Goal: Task Accomplishment & Management: Use online tool/utility

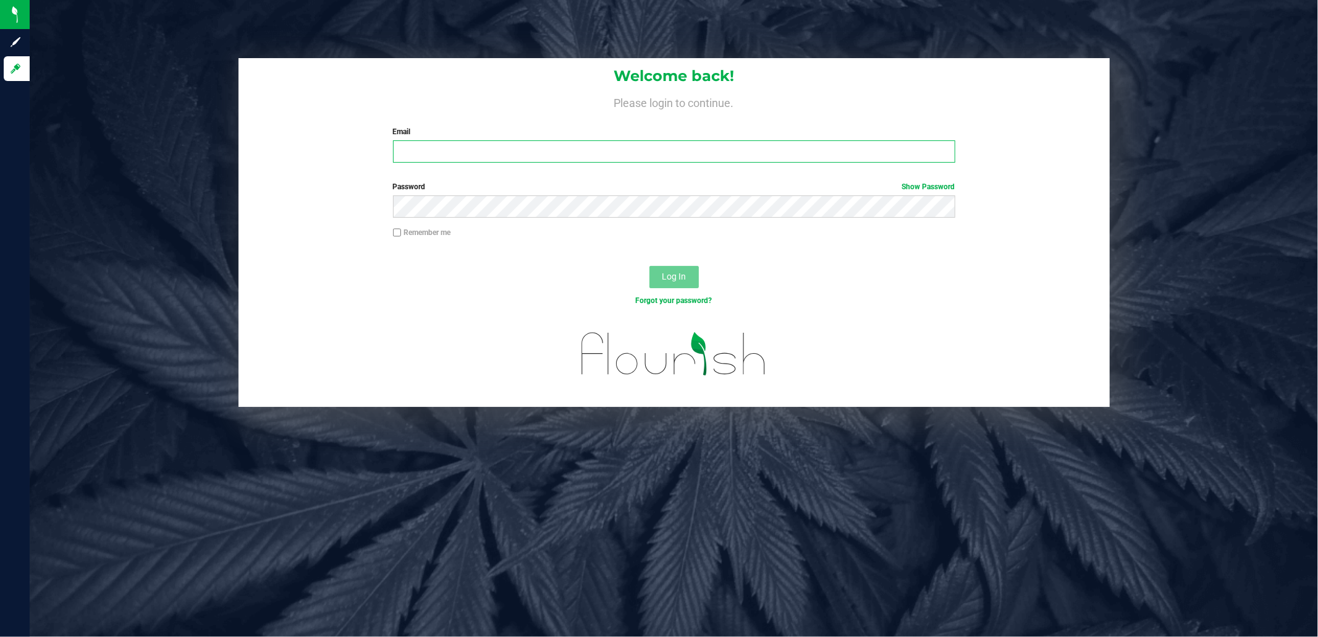
click at [474, 153] on input "Email" at bounding box center [674, 151] width 562 height 22
type input "[EMAIL_ADDRESS][DOMAIN_NAME]"
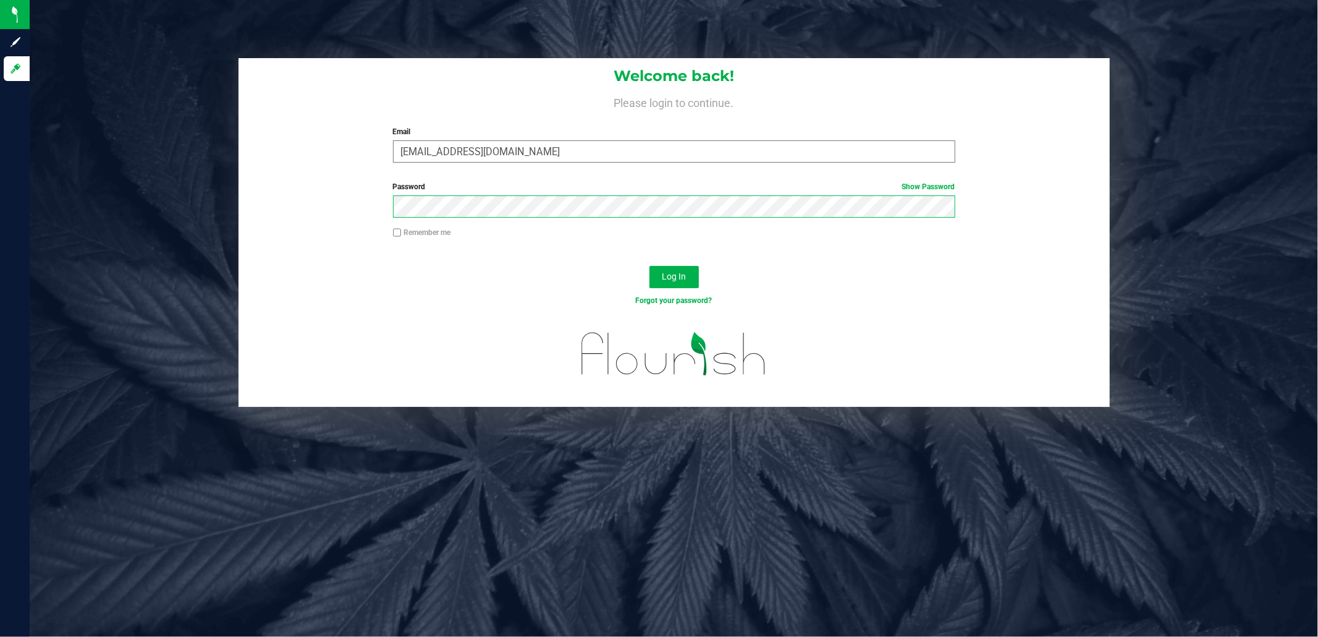
click at [650, 266] on button "Log In" at bounding box center [674, 277] width 49 height 22
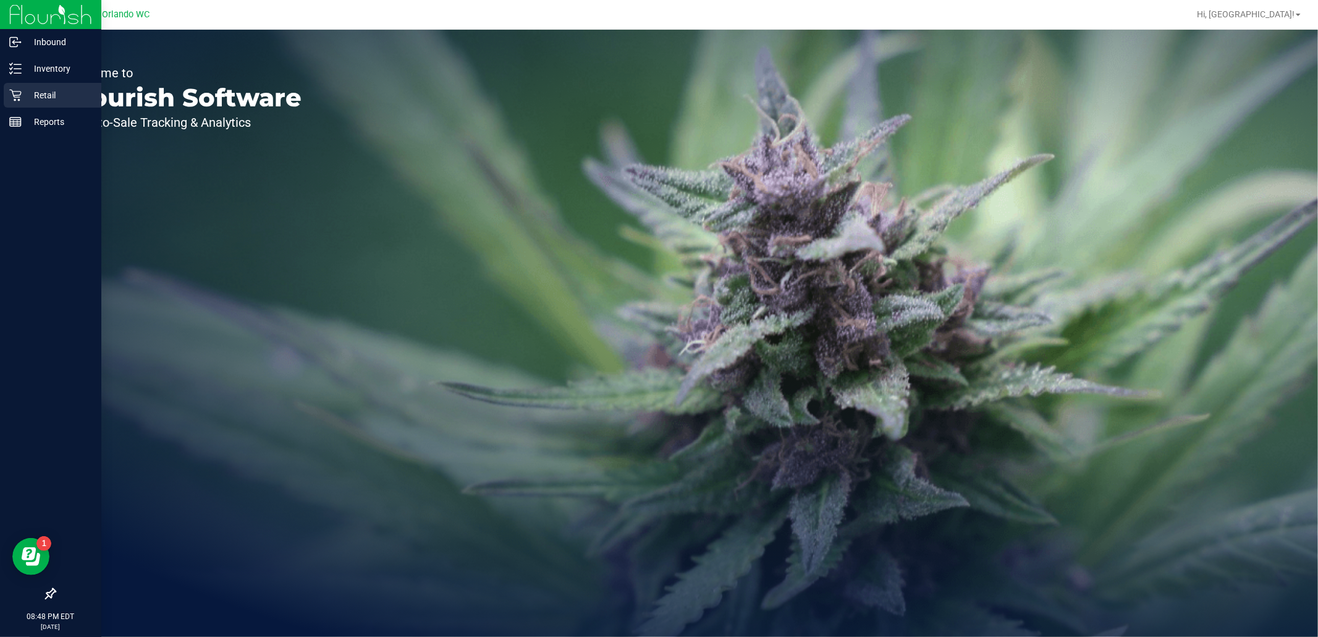
click at [9, 90] on icon at bounding box center [15, 95] width 12 height 12
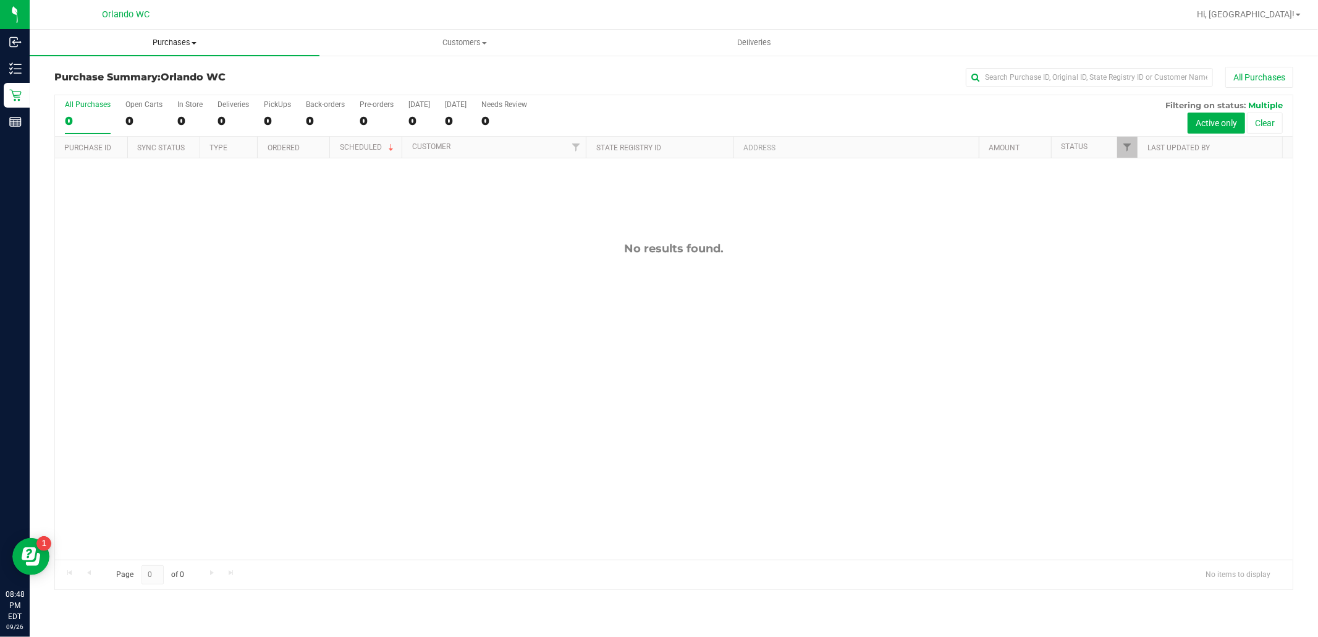
click at [194, 45] on span "Purchases" at bounding box center [175, 42] width 290 height 11
click at [130, 82] on li "Fulfillment" at bounding box center [175, 89] width 290 height 15
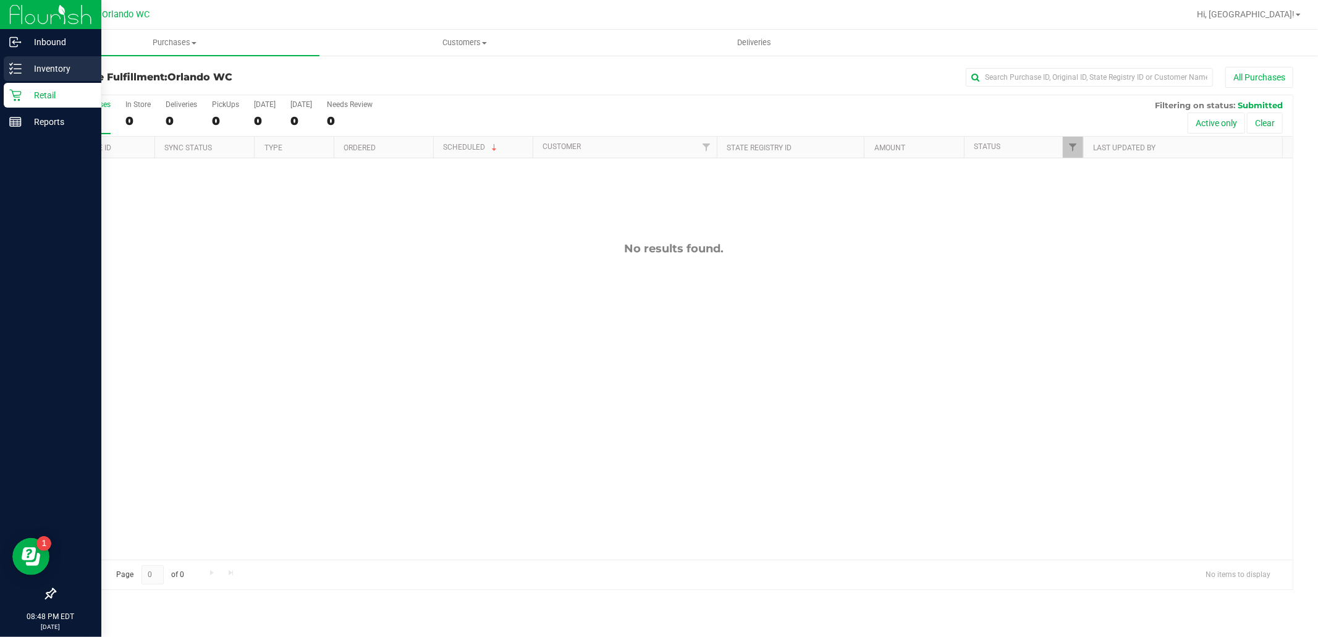
click at [26, 65] on p "Inventory" at bounding box center [59, 68] width 74 height 15
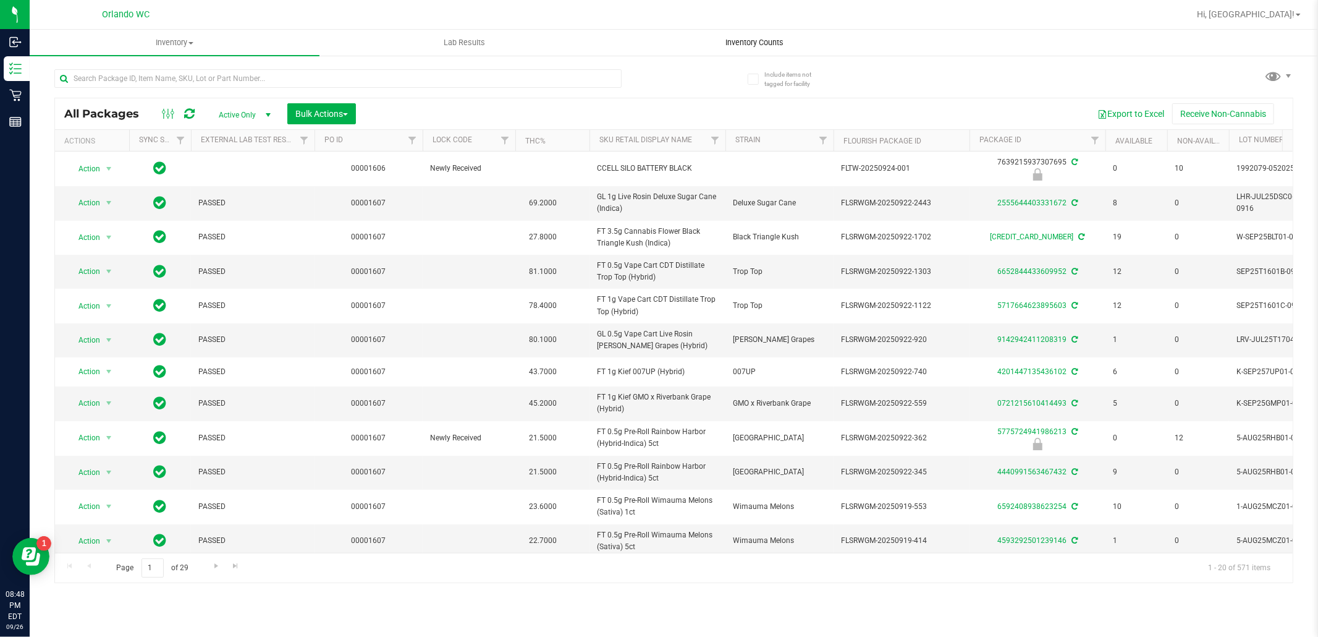
click at [765, 49] on uib-tab-heading "Inventory Counts" at bounding box center [754, 42] width 289 height 25
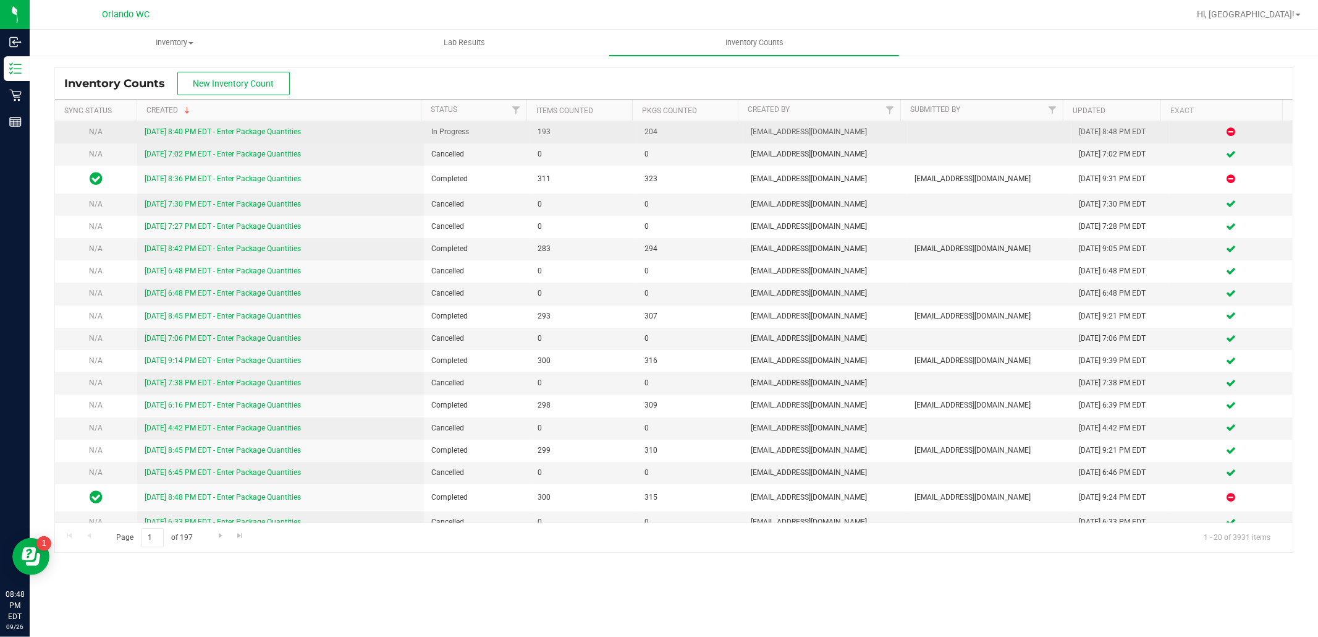
click at [286, 131] on link "[DATE] 8:40 PM EDT - Enter Package Quantities" at bounding box center [223, 131] width 156 height 9
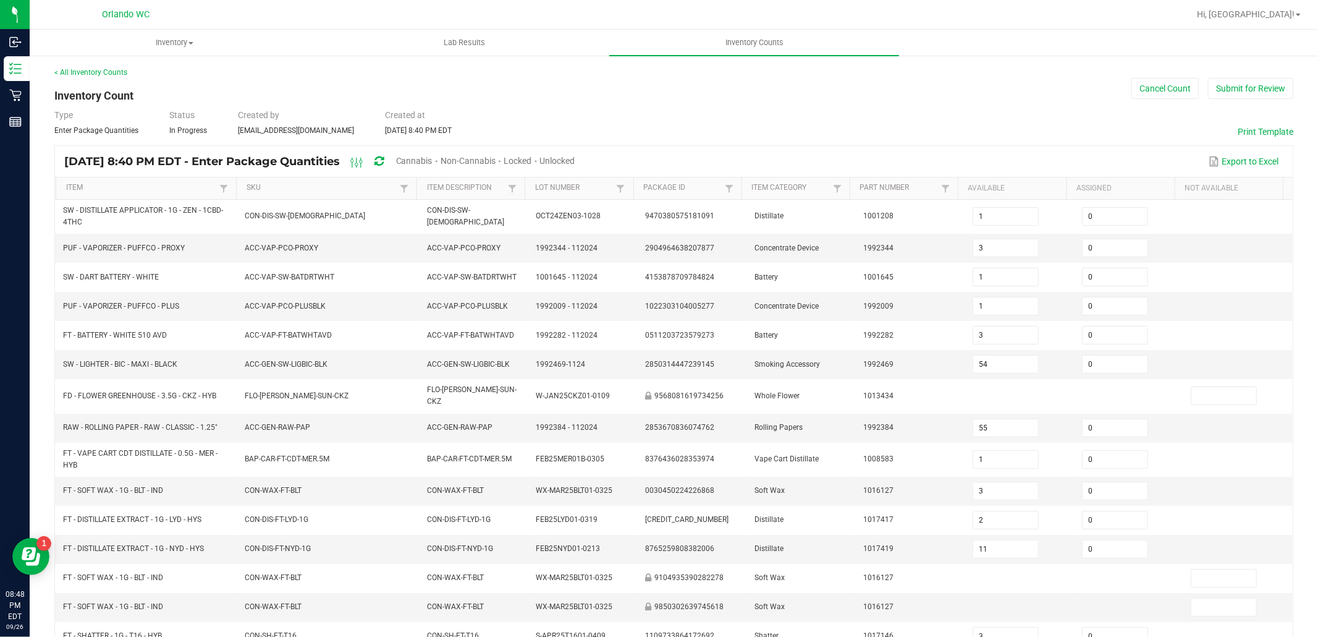
drag, startPoint x: 444, startPoint y: 159, endPoint x: 471, endPoint y: 163, distance: 27.4
click at [433, 159] on span "Cannabis" at bounding box center [414, 161] width 36 height 10
click at [576, 159] on span "Unlocked" at bounding box center [558, 161] width 35 height 10
type input "1"
type input "3"
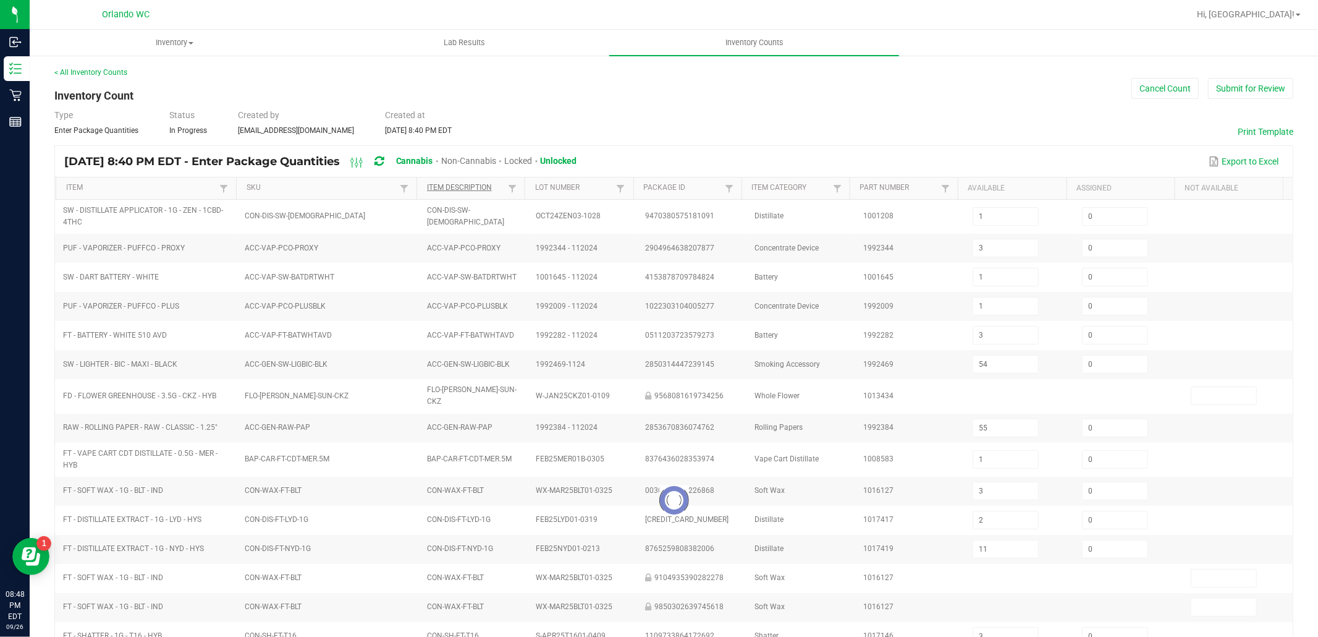
type input "2"
type input "11"
type input "3"
type input "0"
type input "17"
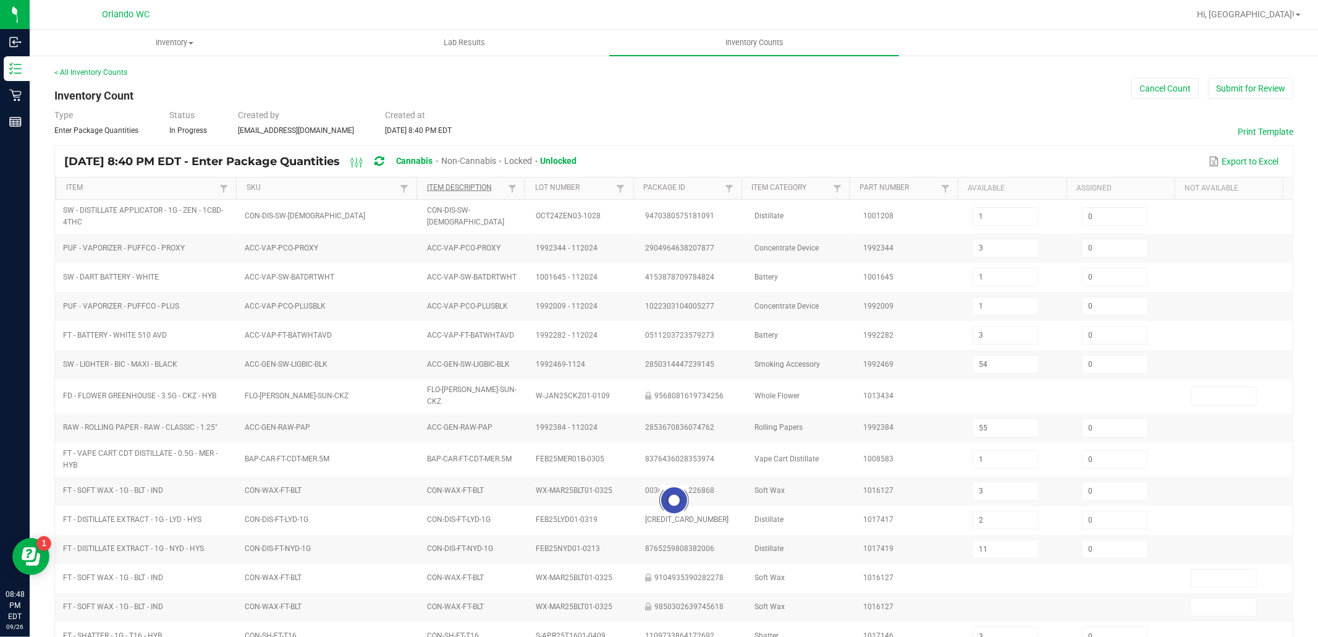
type input "8"
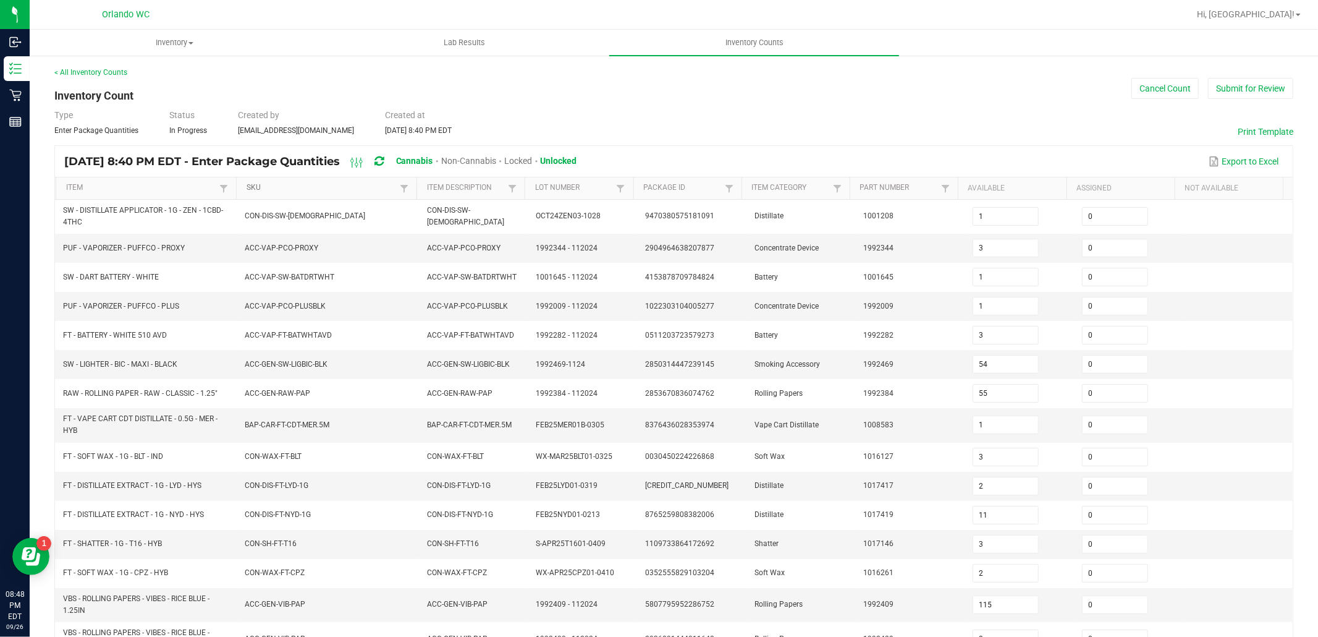
click at [350, 184] on link "SKU" at bounding box center [322, 188] width 150 height 10
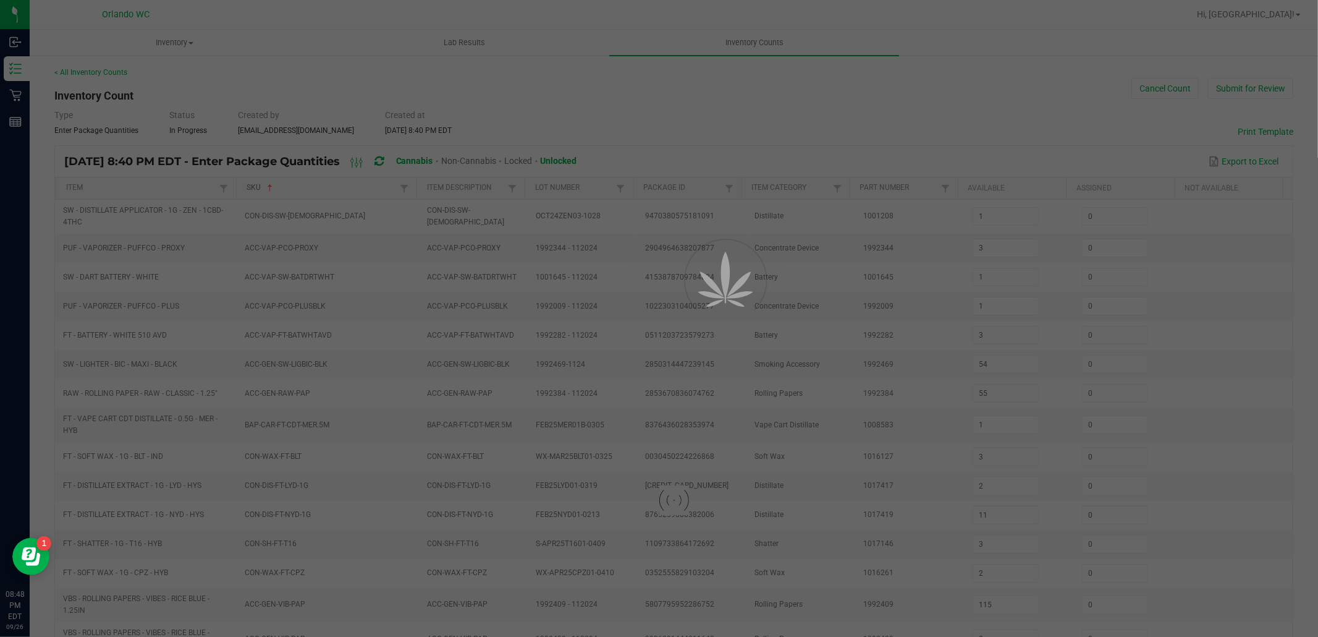
type input "4"
type input "8"
type input "0"
type input "7"
type input "10"
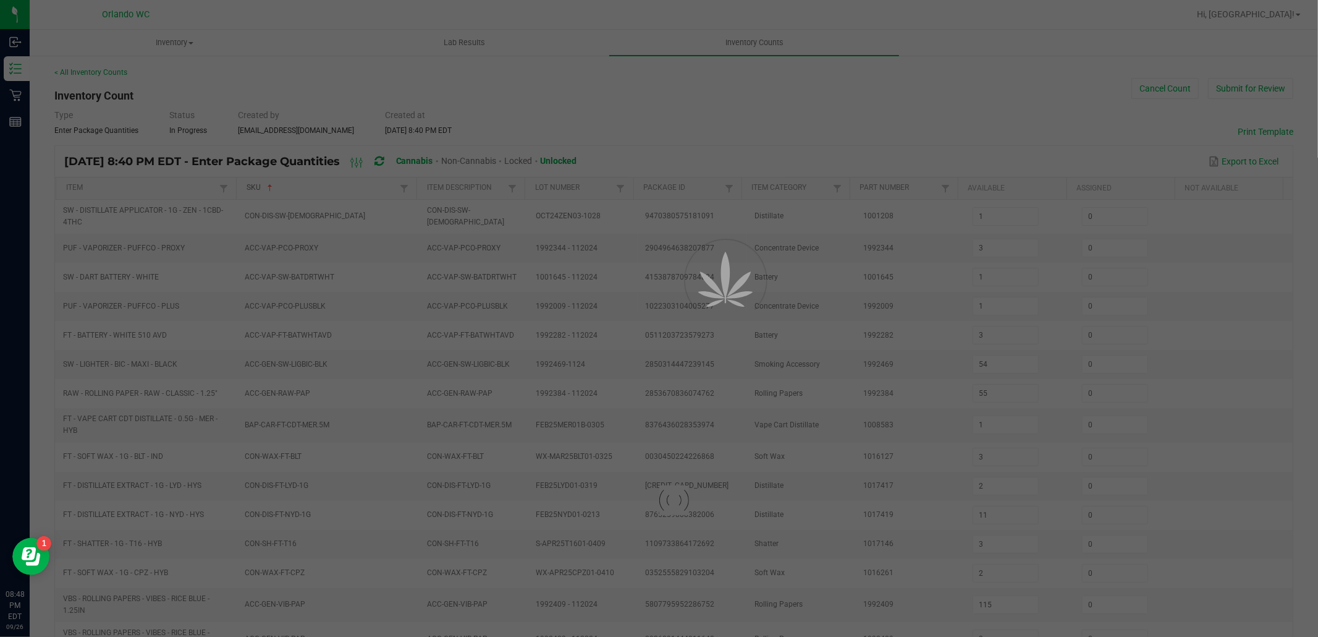
type input "55"
type input "0"
type input "54"
type input "0"
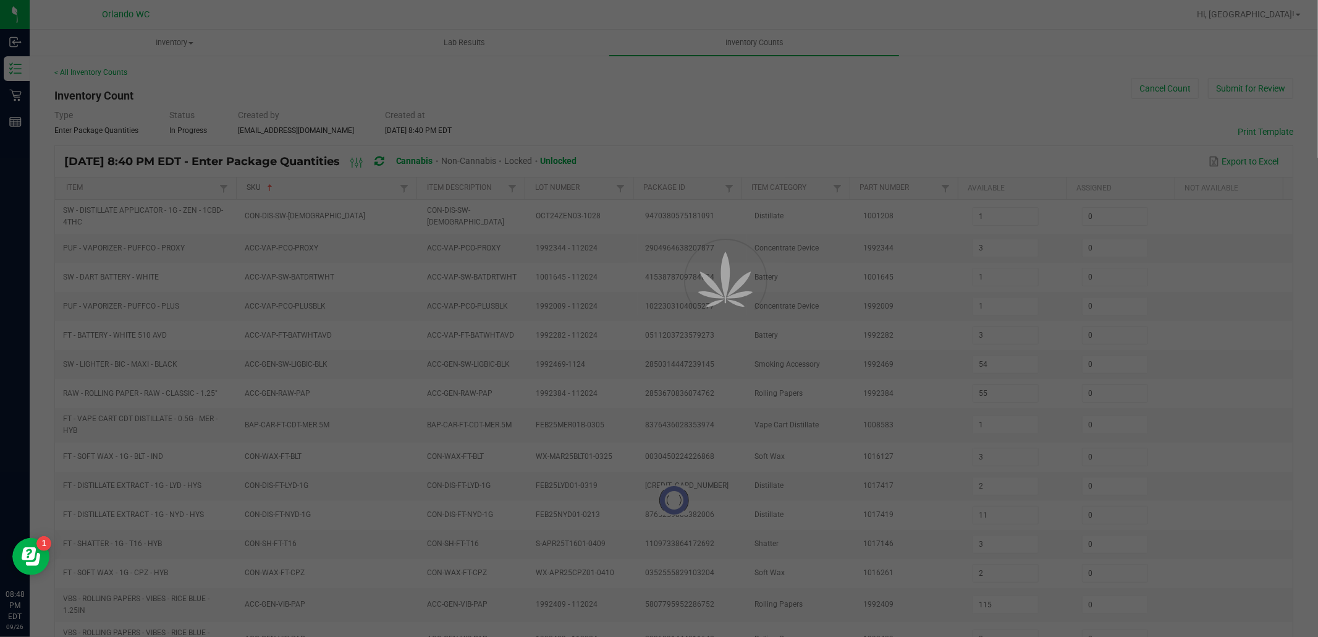
type input "115"
type input "17"
type input "0"
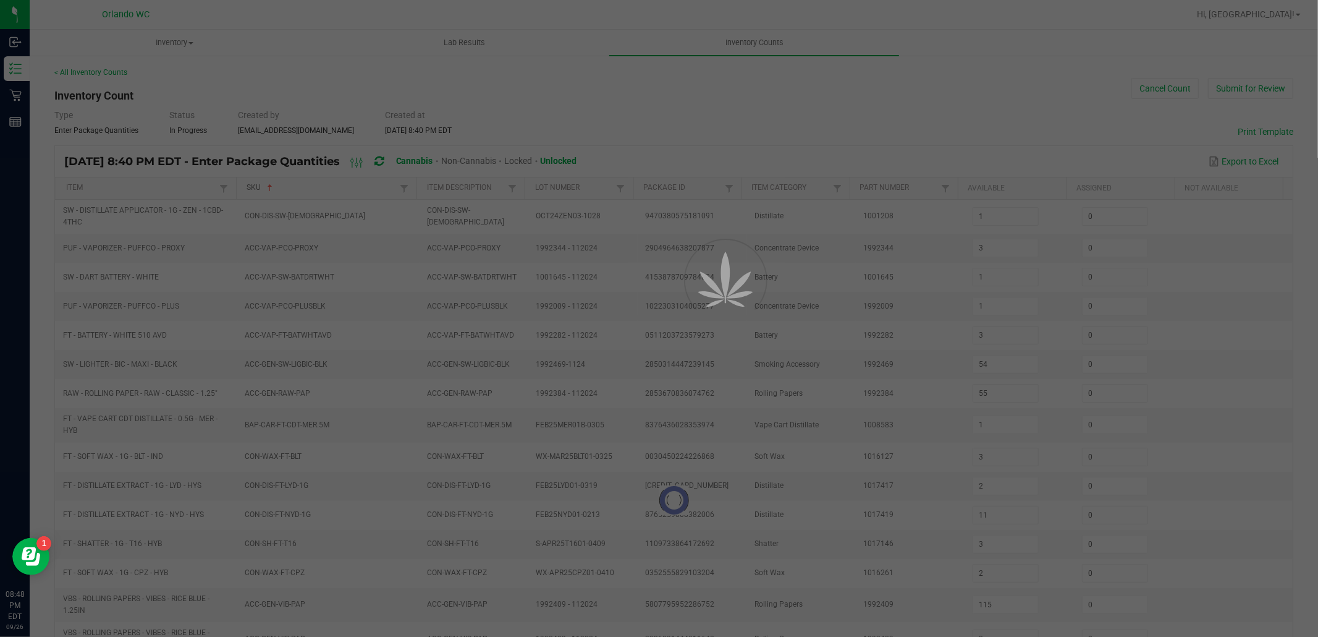
type input "0"
type input "3"
type input "72"
type input "0"
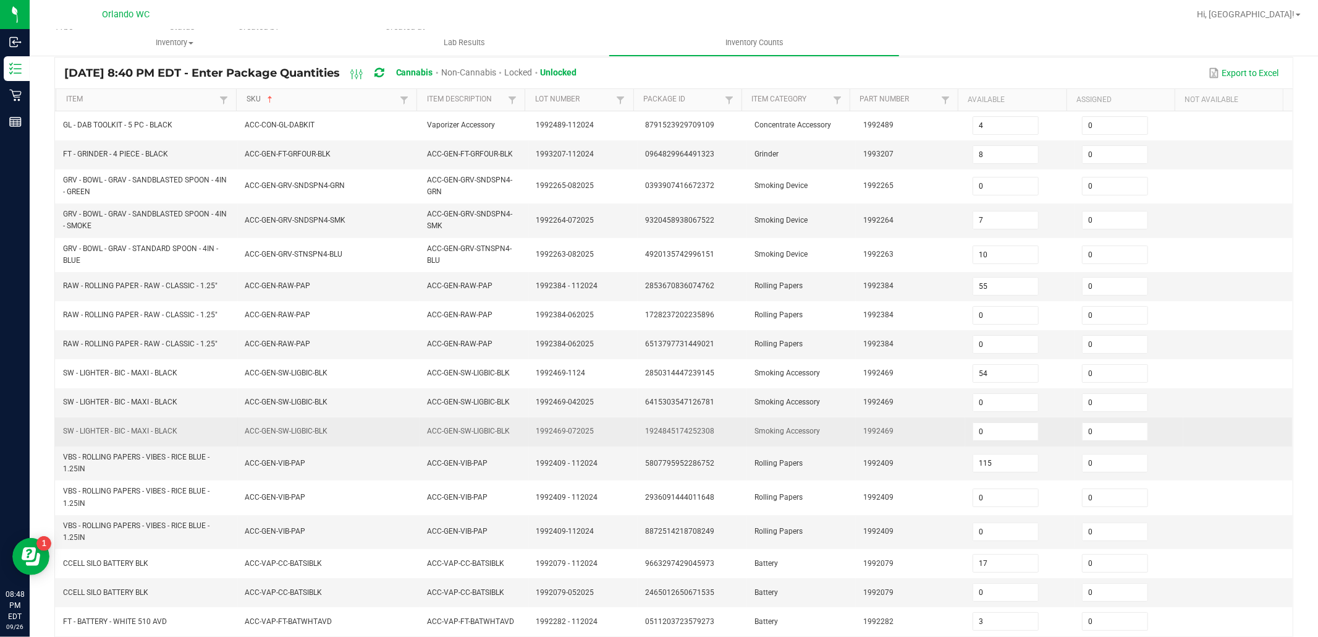
scroll to position [223, 0]
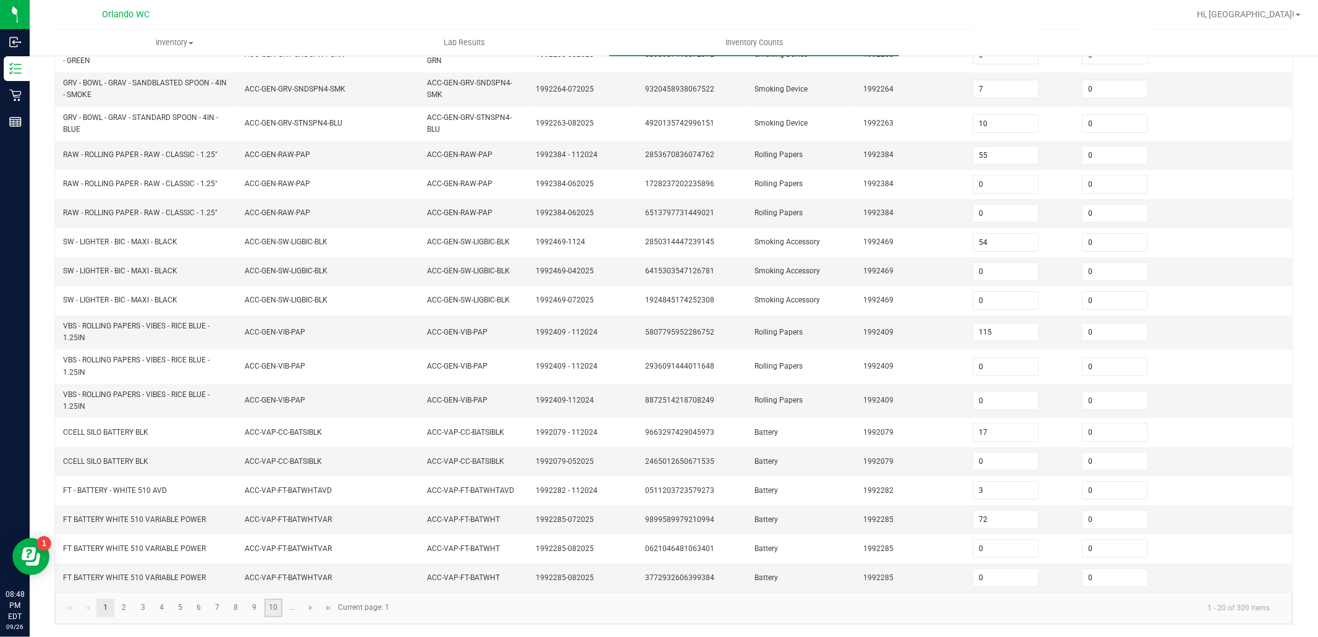
click at [275, 603] on link "10" at bounding box center [274, 607] width 18 height 19
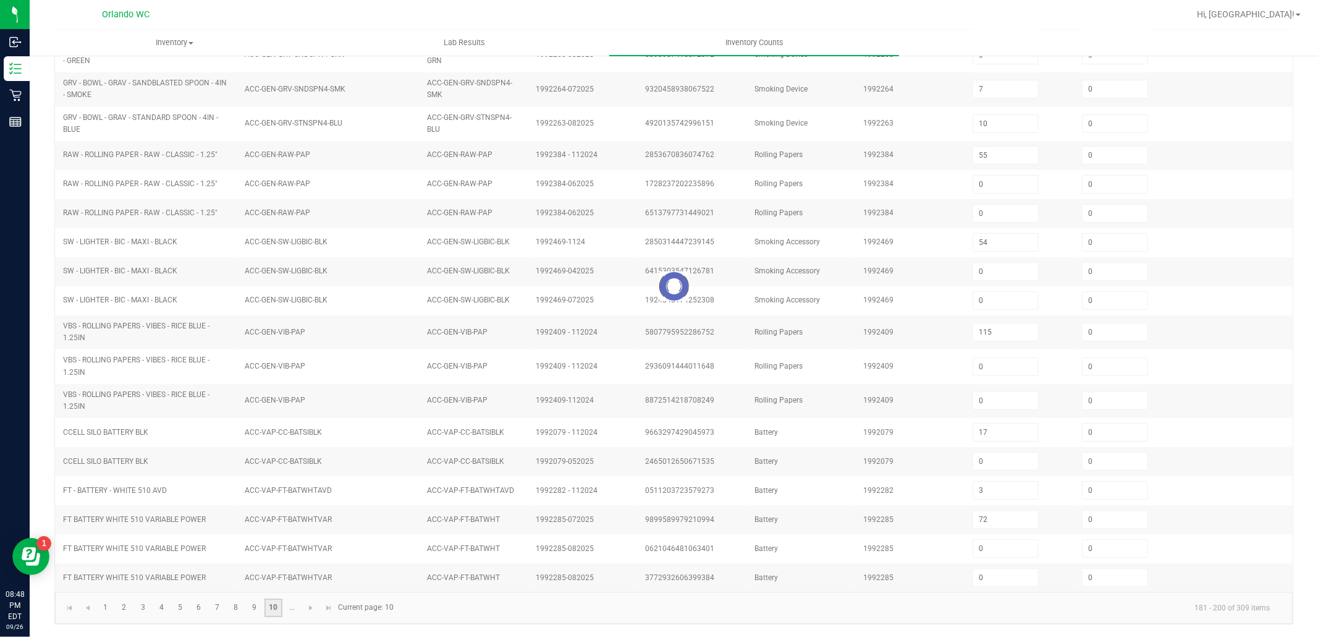
type input "5"
type input "2"
type input "1"
type input "8"
type input "2"
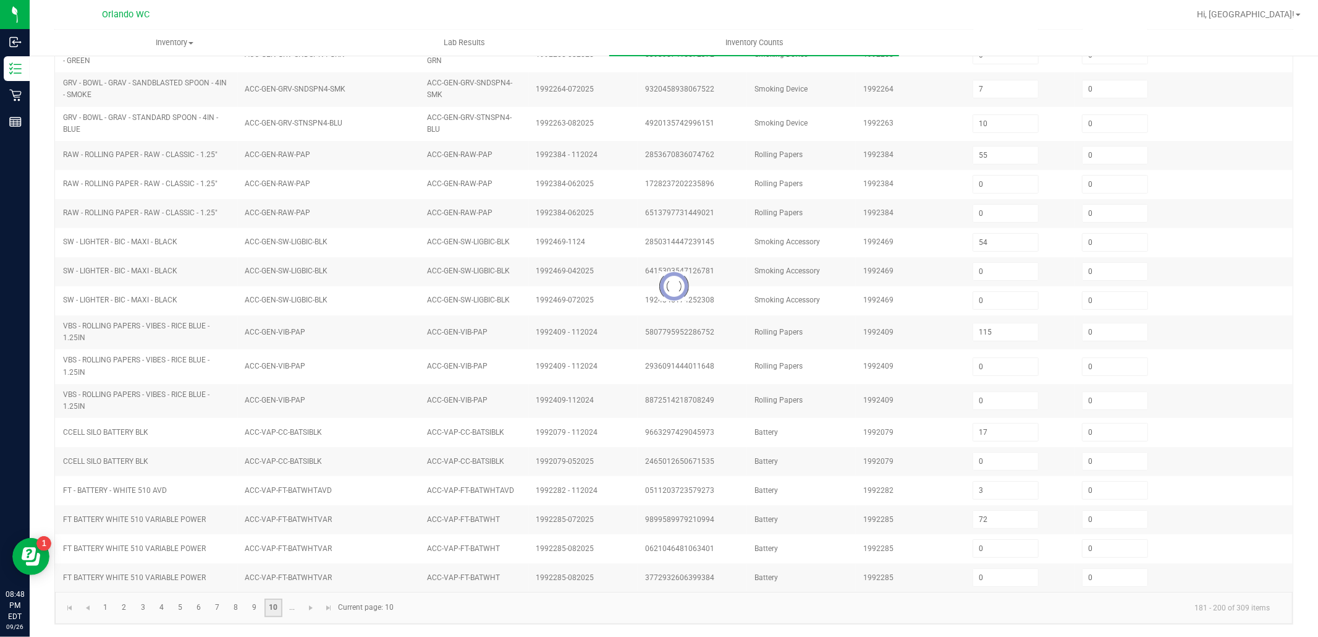
type input "3"
type input "2"
type input "1"
type input "3"
type input "1"
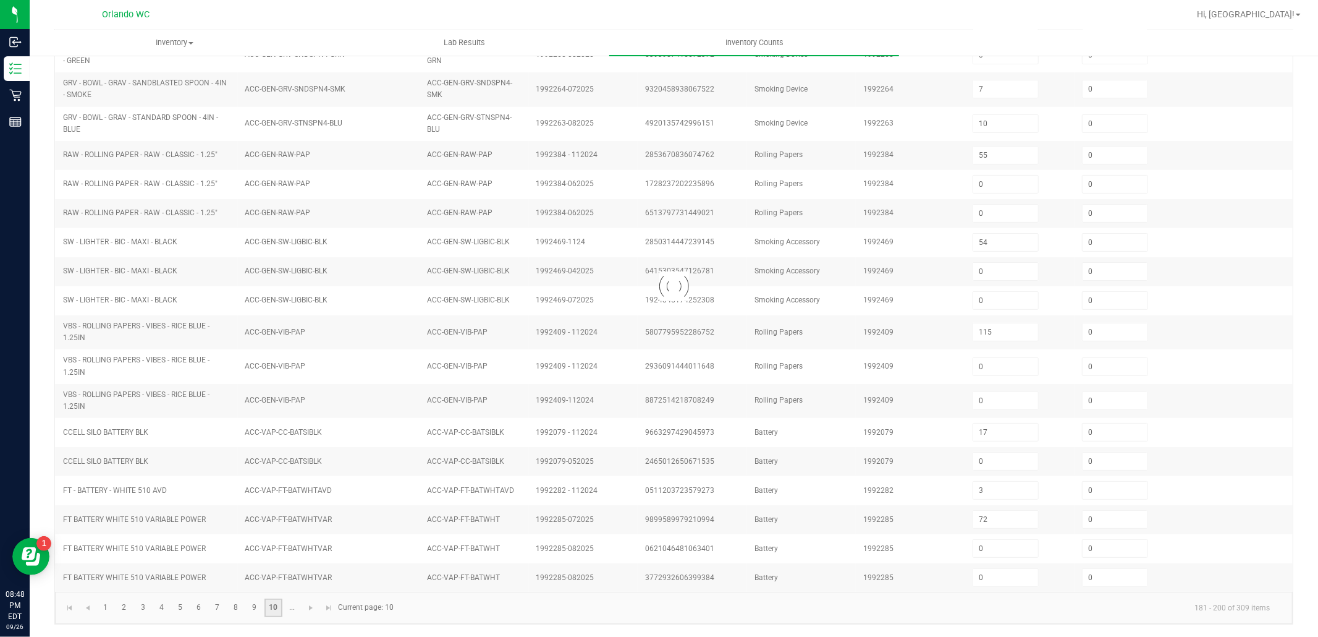
type input "2"
type input "4"
type input "8"
type input "5"
type input "23"
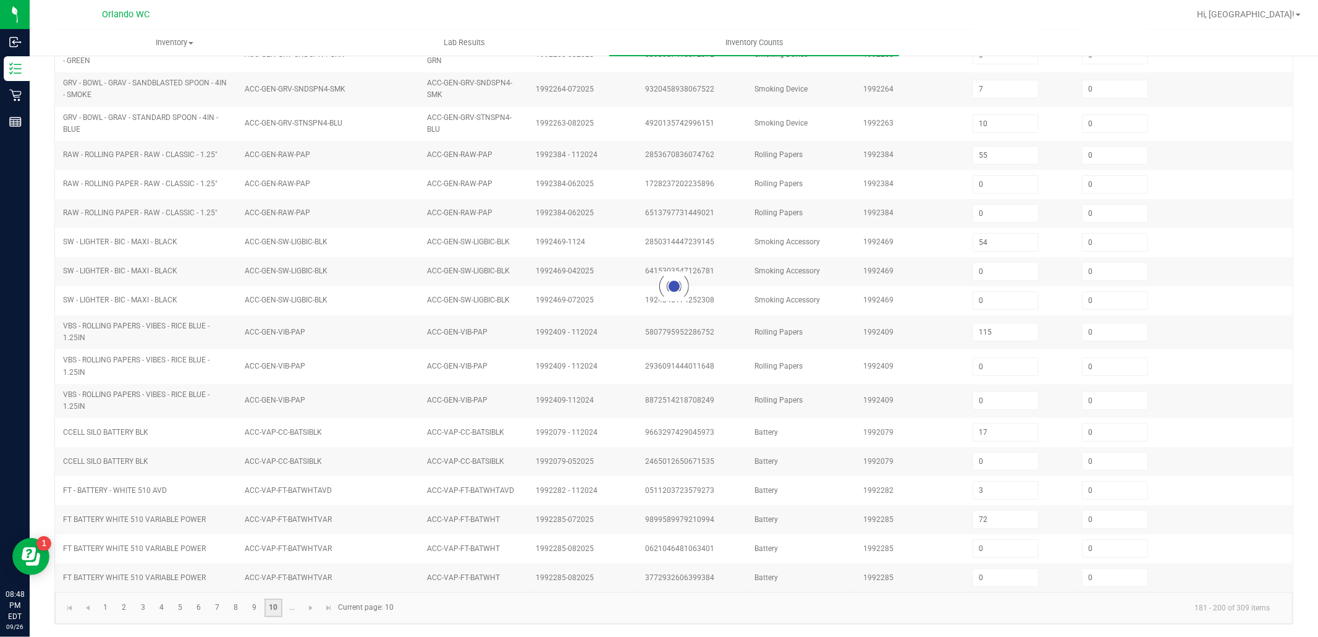
type input "3"
type input "4"
type input "15"
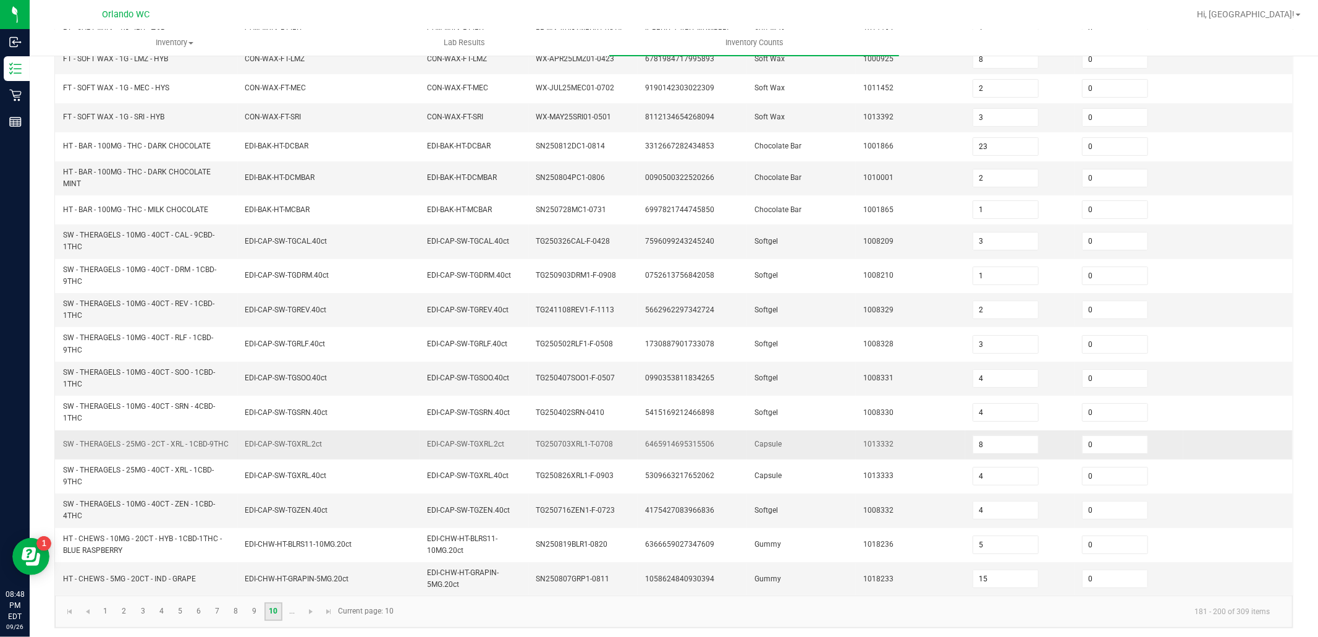
scroll to position [252, 0]
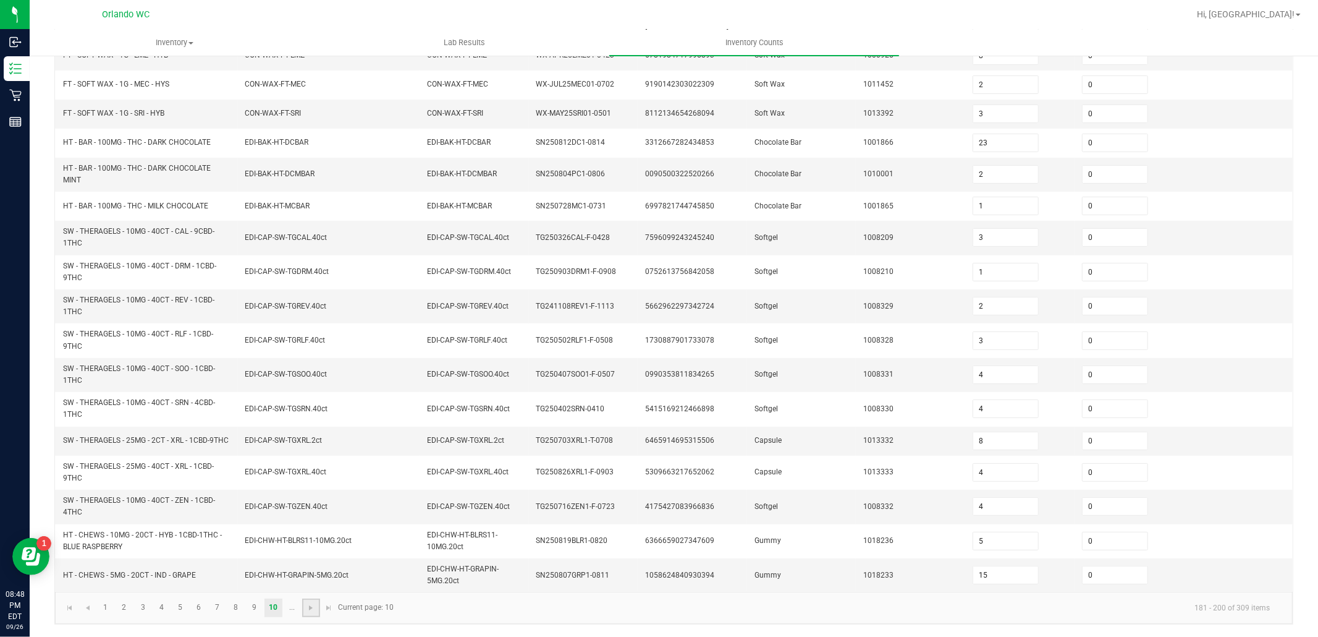
click at [305, 609] on link at bounding box center [311, 607] width 18 height 19
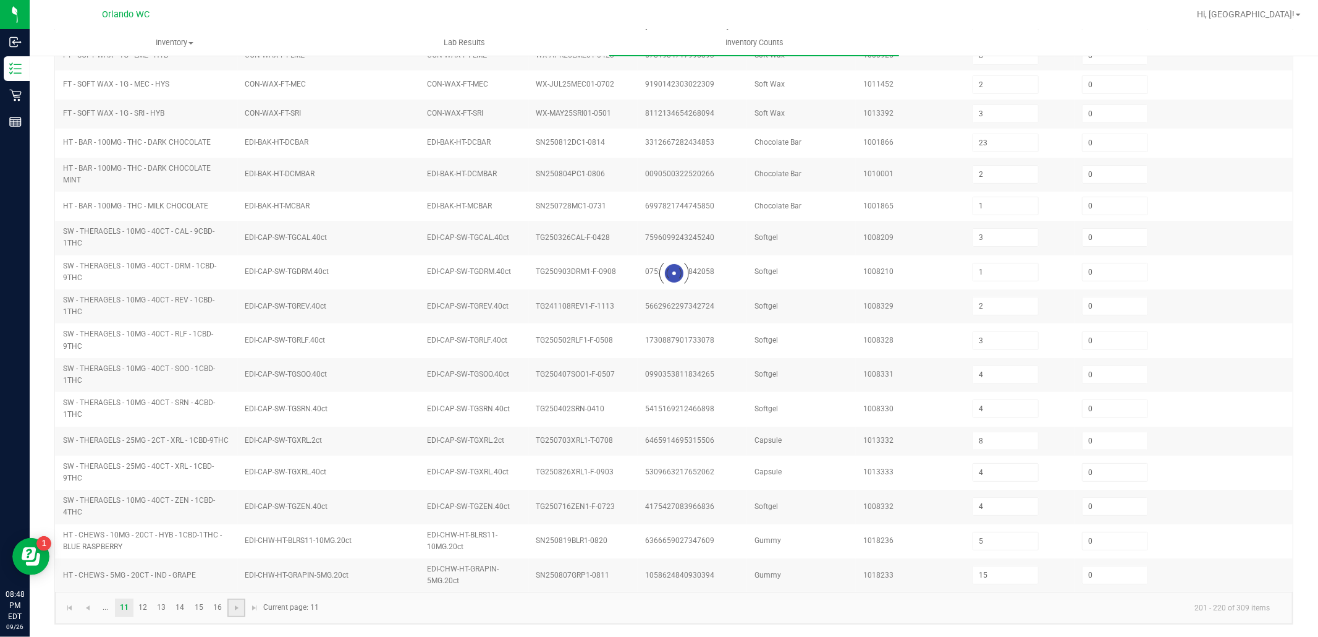
type input "9"
type input "12"
type input "3"
type input "25"
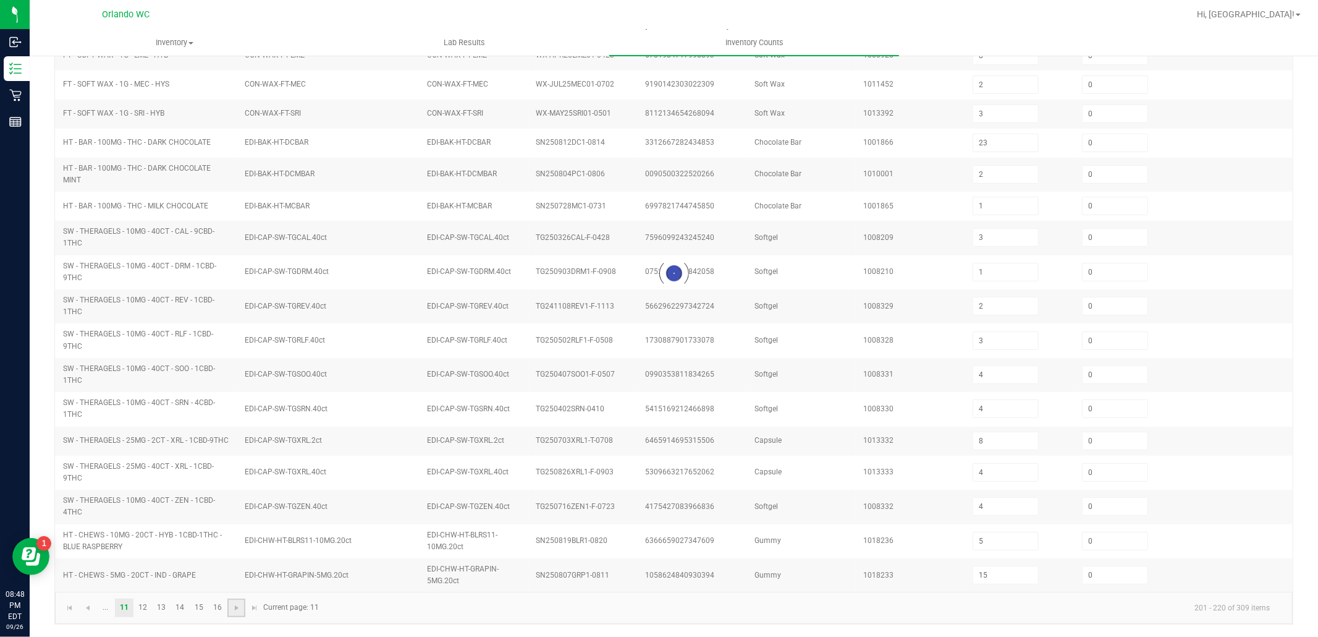
type input "33"
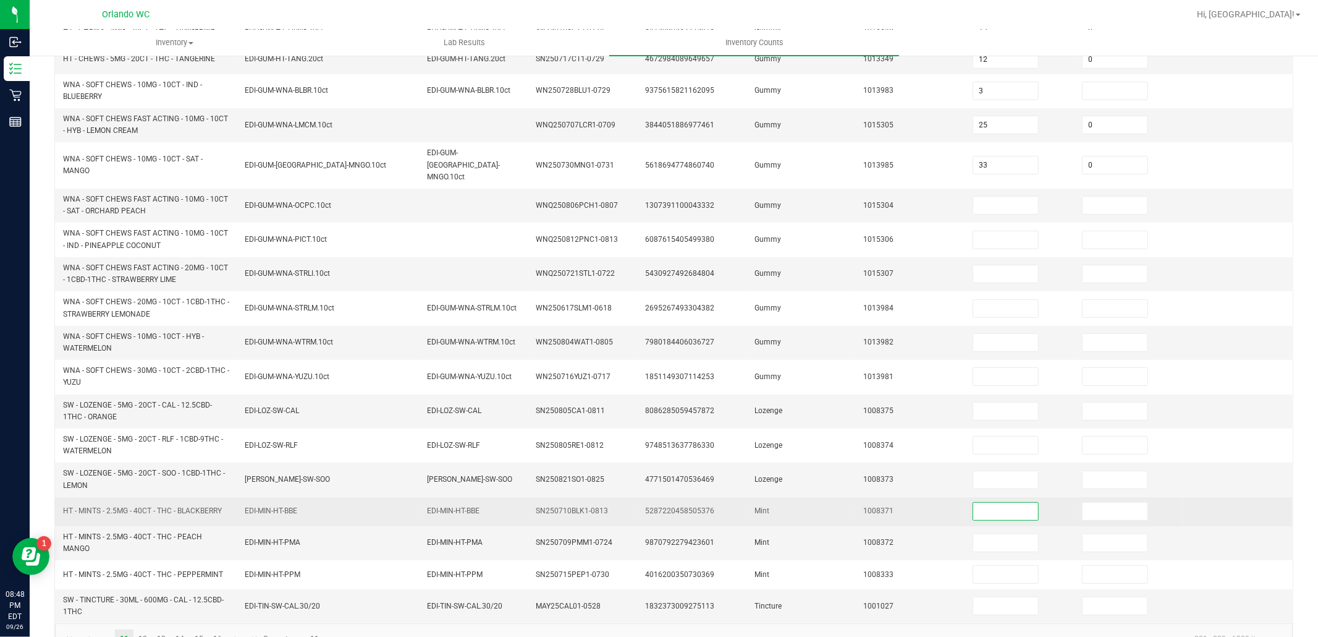
click at [973, 502] on input at bounding box center [1005, 510] width 65 height 17
type input "9"
type input "0"
type input "5"
type input "0"
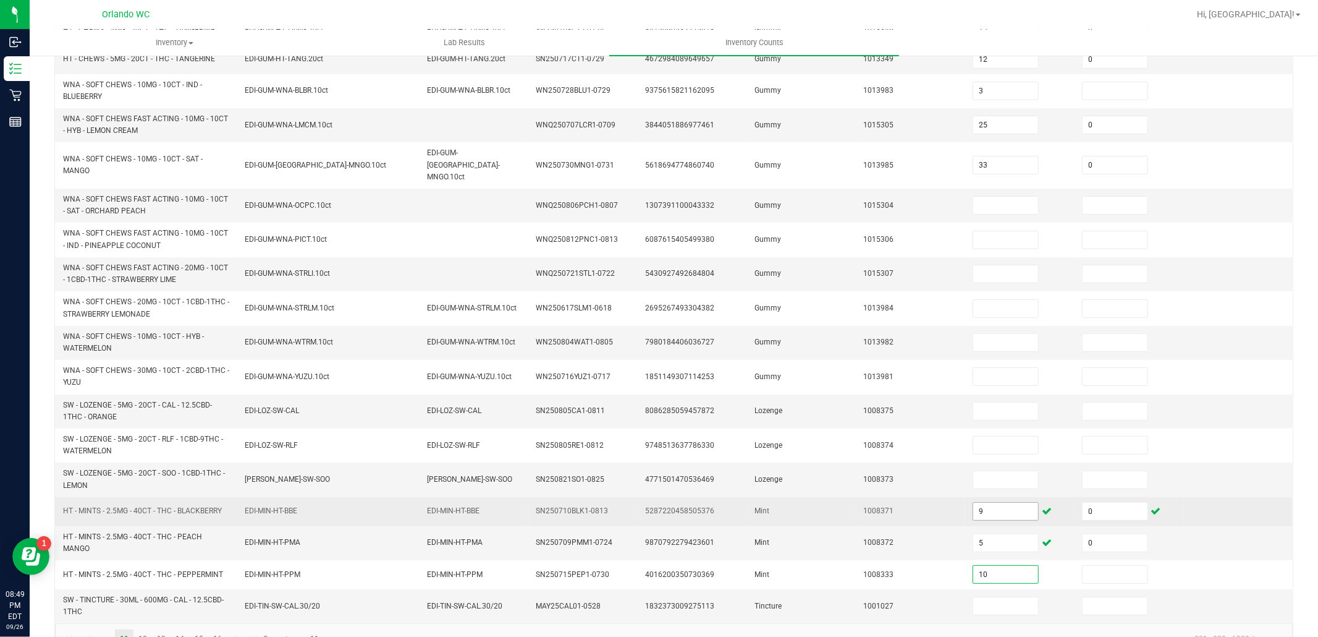
type input "10"
type input "0"
type input "1"
type input "0"
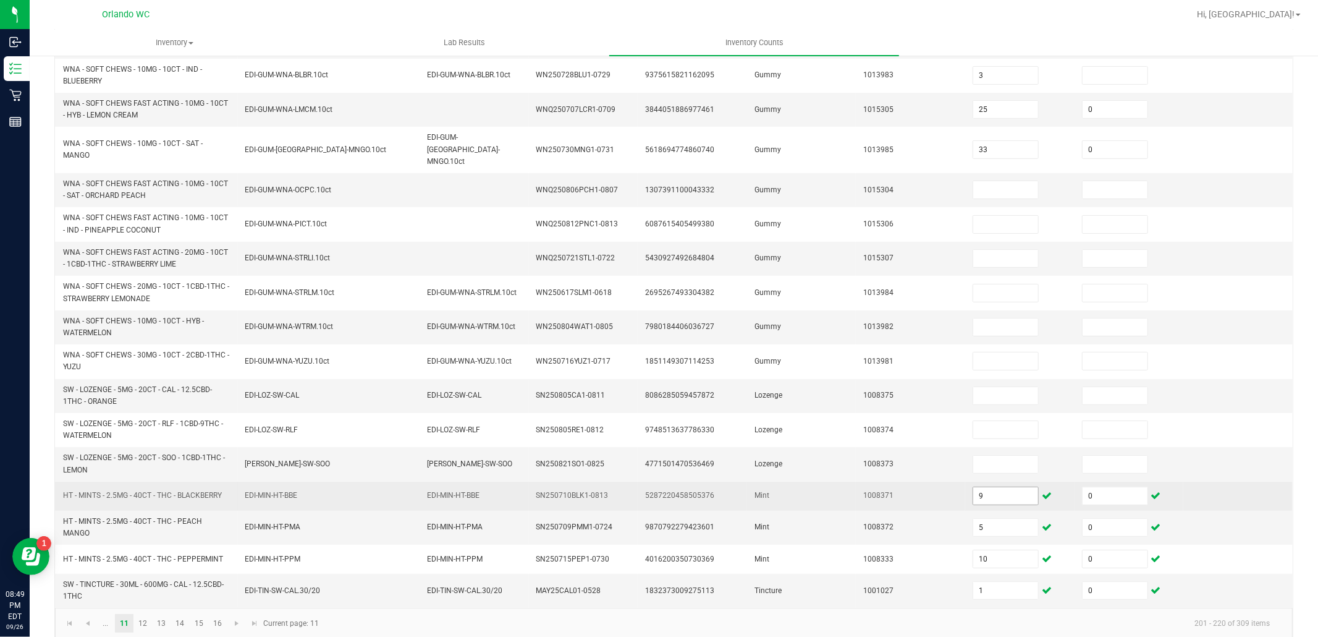
scroll to position [267, 0]
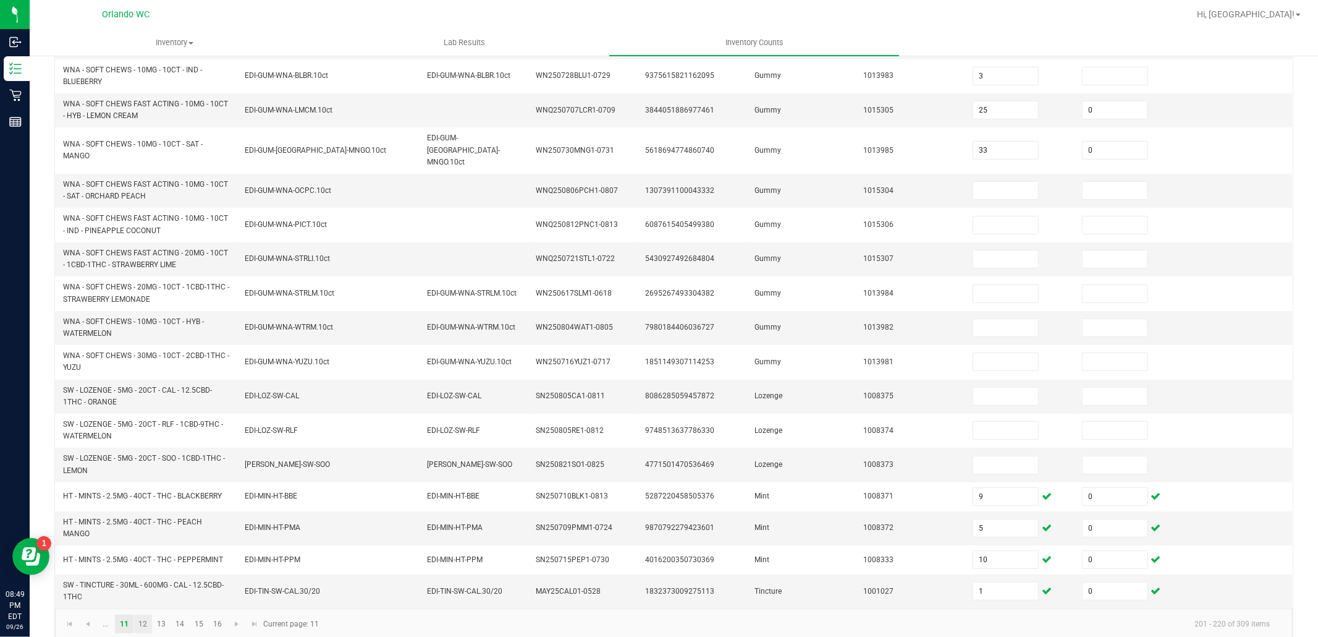
click at [145, 614] on link "12" at bounding box center [143, 623] width 18 height 19
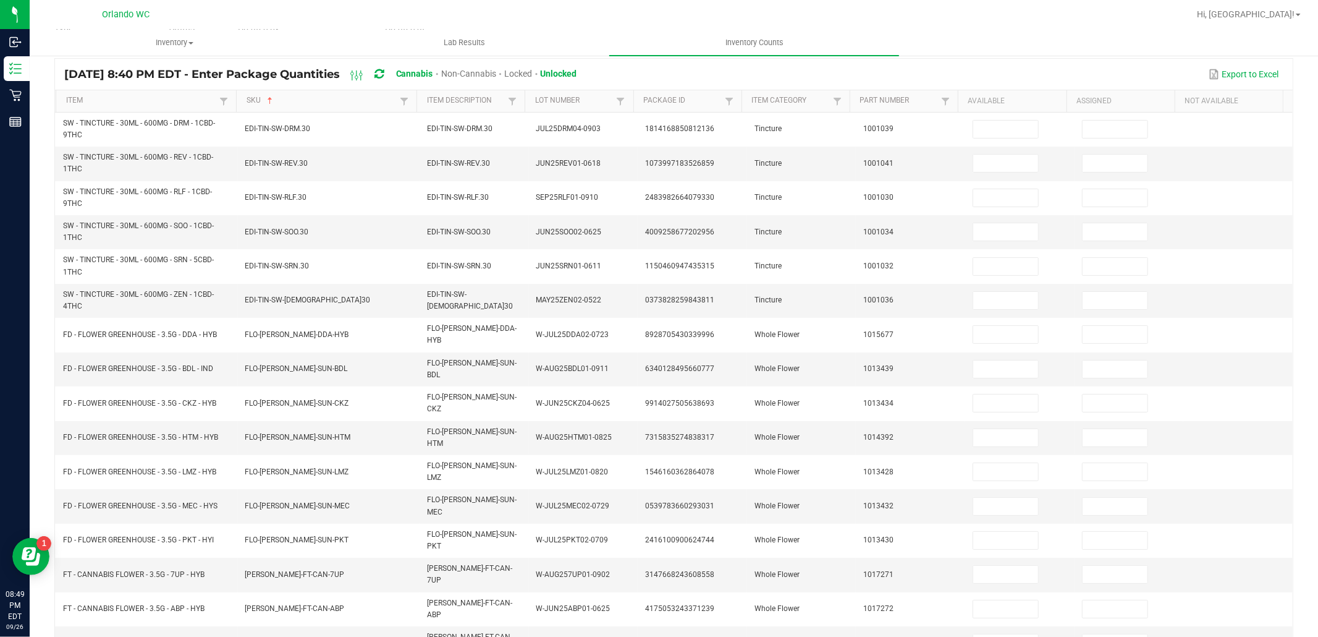
scroll to position [54, 0]
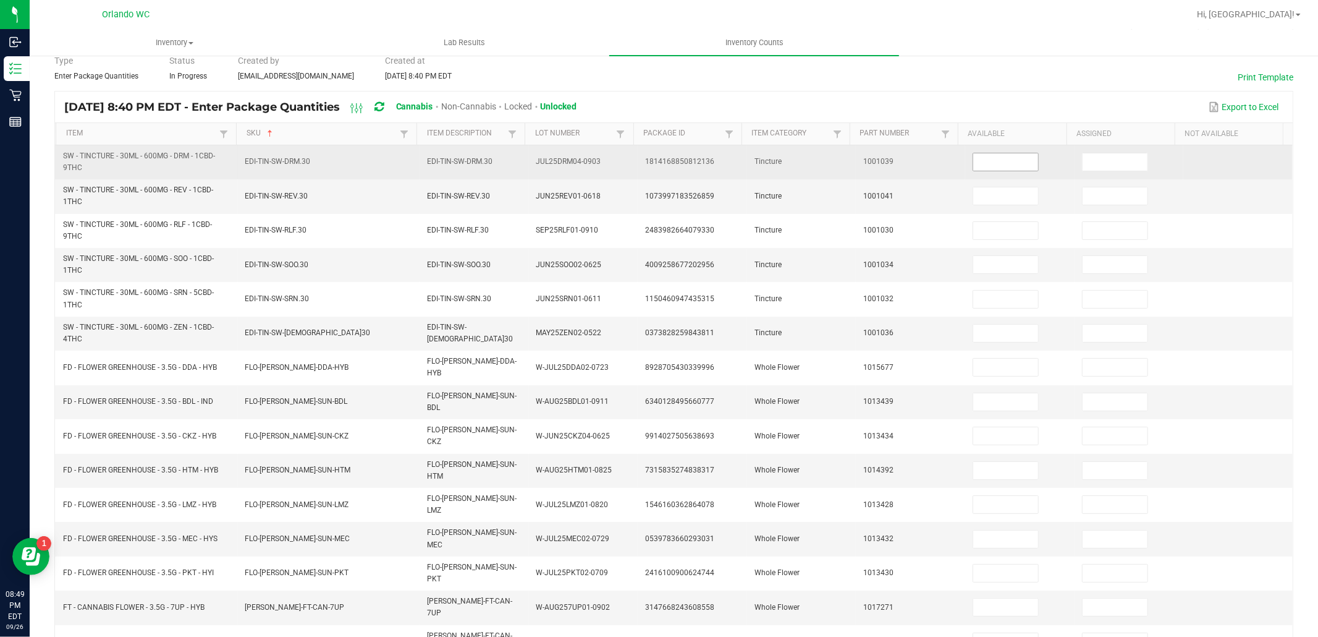
click at [986, 161] on input at bounding box center [1005, 161] width 65 height 17
type input "0"
type input "16"
type input "0"
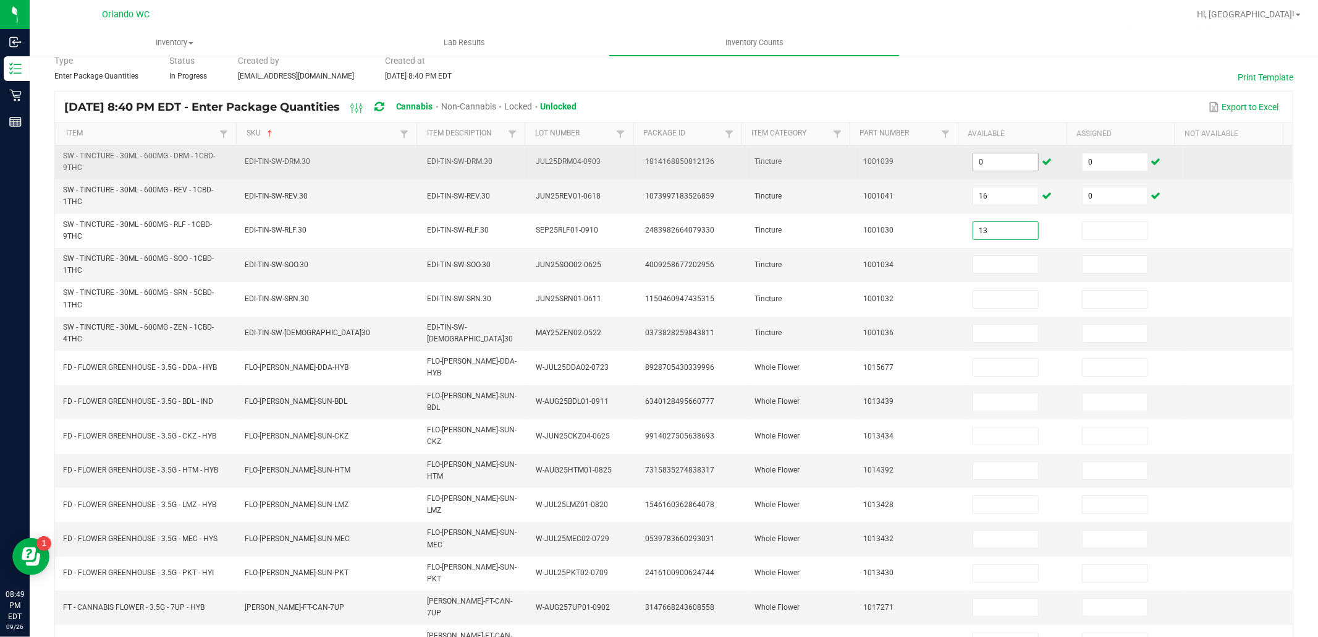
type input "13"
type input "0"
type input "11"
type input "0"
type input "18"
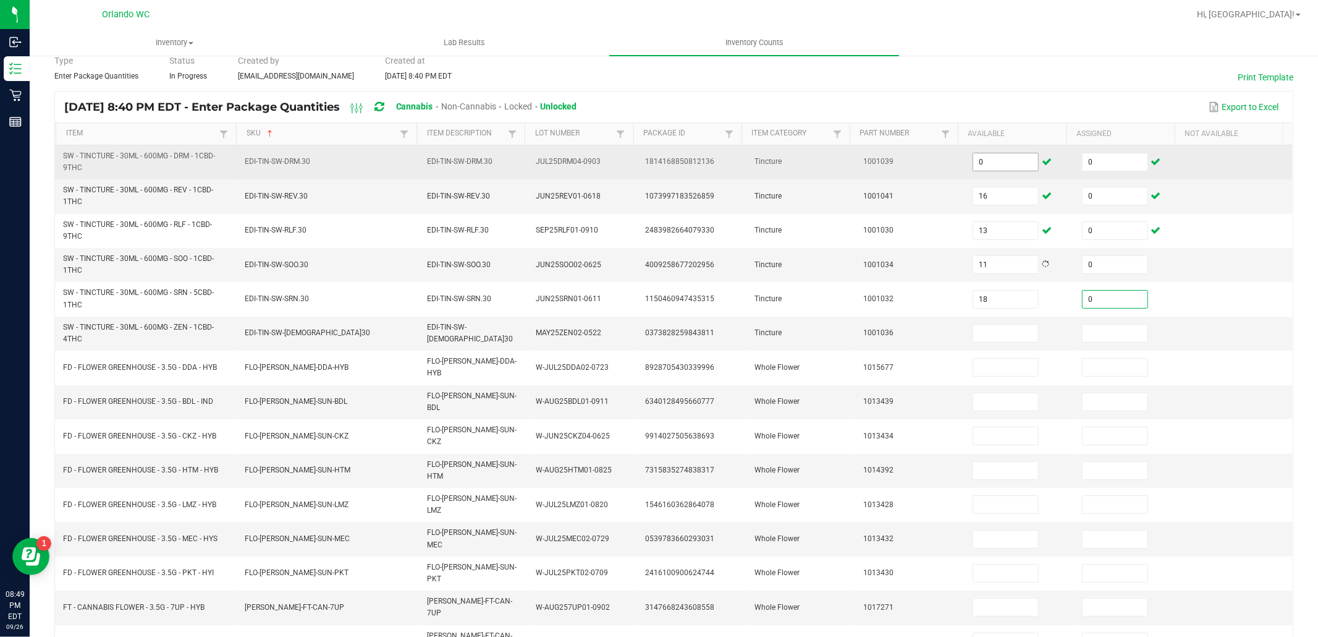
type input "0"
type input "17"
type input "0"
type input "6"
type input "0"
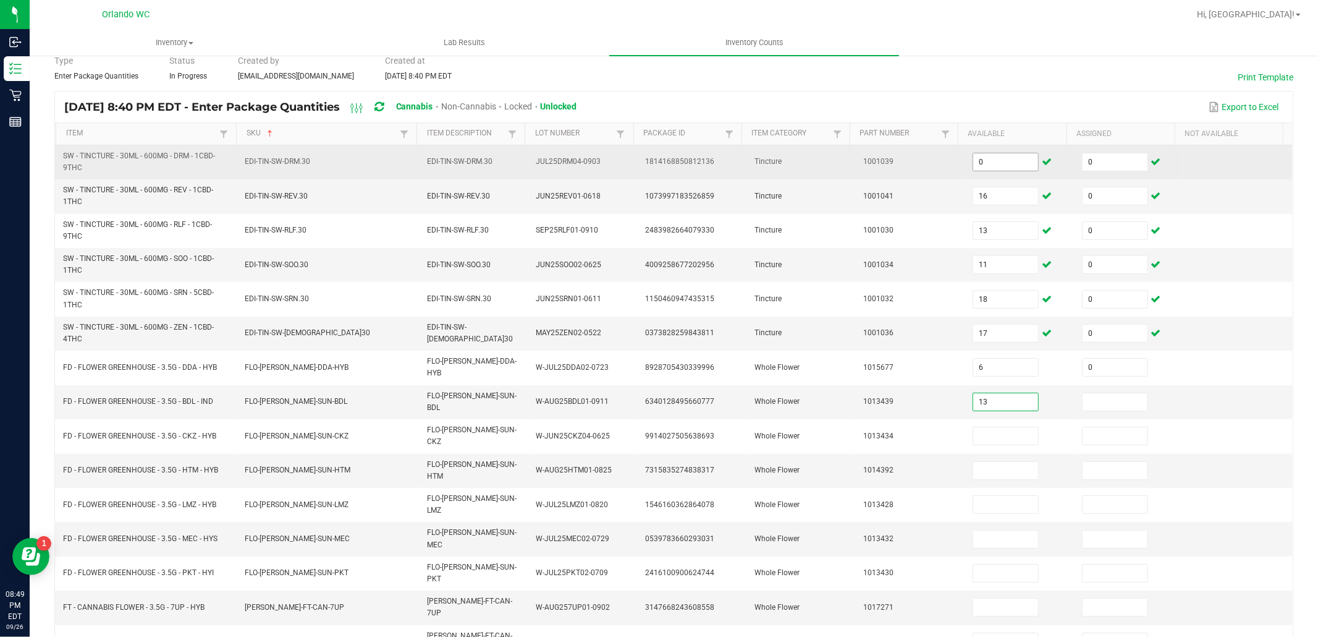
type input "13"
type input "0"
type input "10"
type input "0"
type input "9"
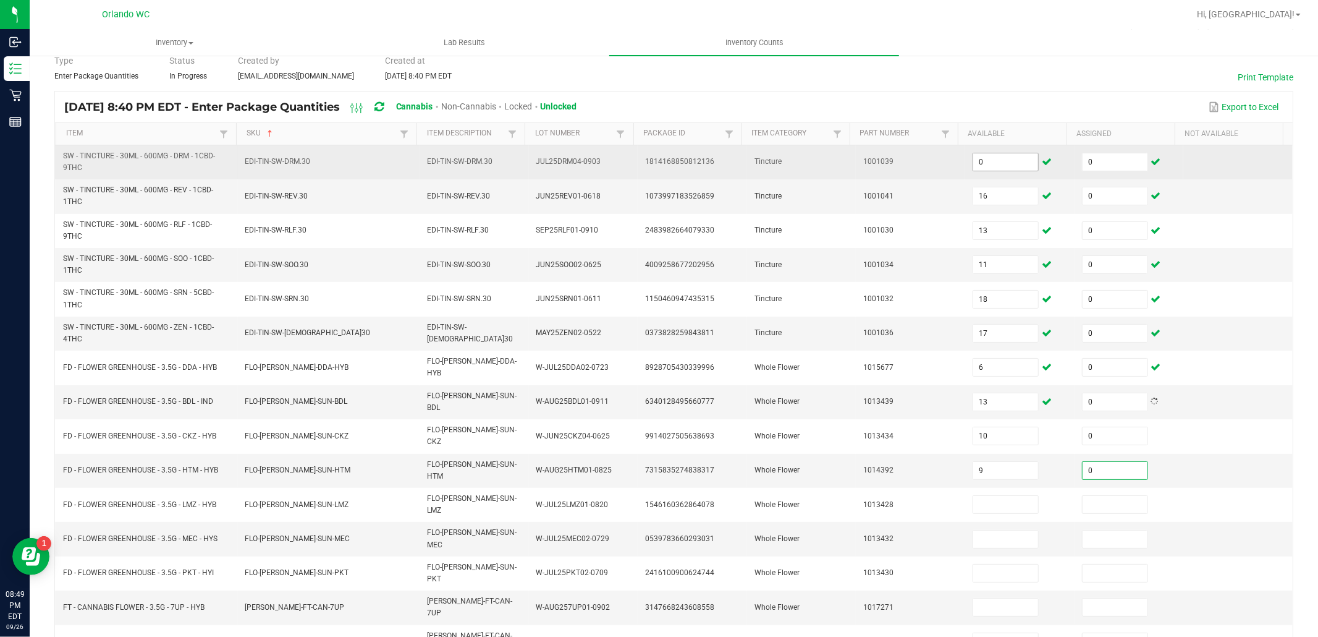
type input "0"
type input "4"
type input "0"
type input "17"
type input "0"
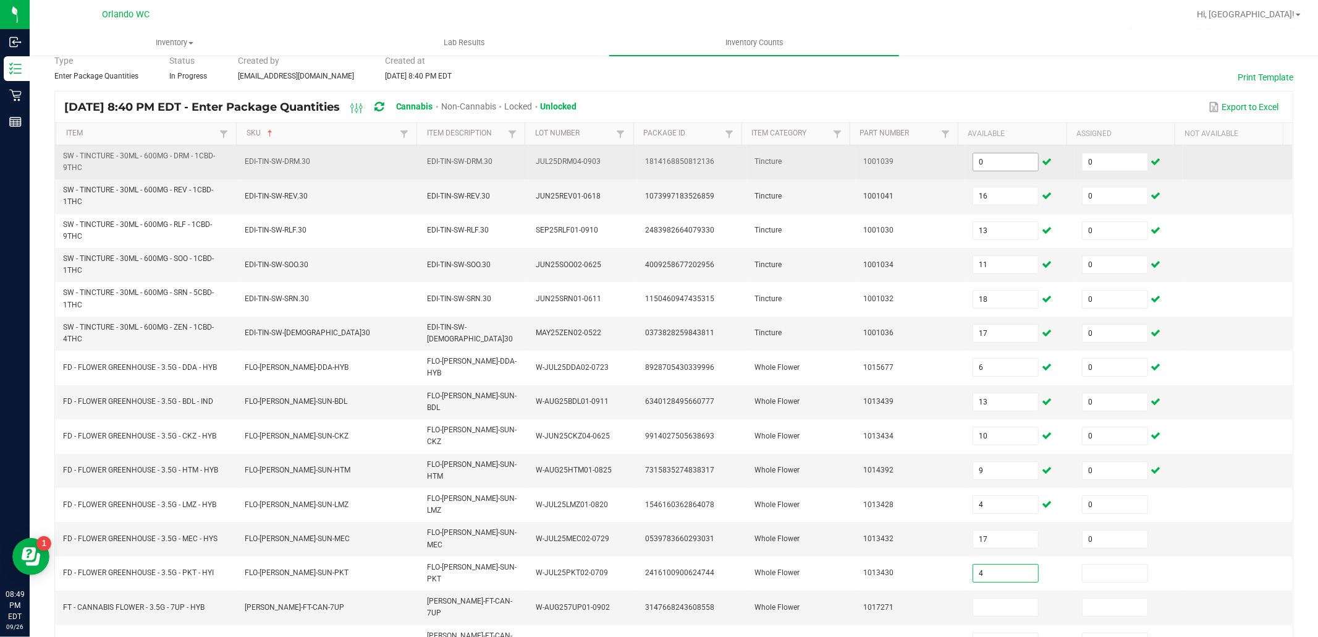
type input "4"
type input "0"
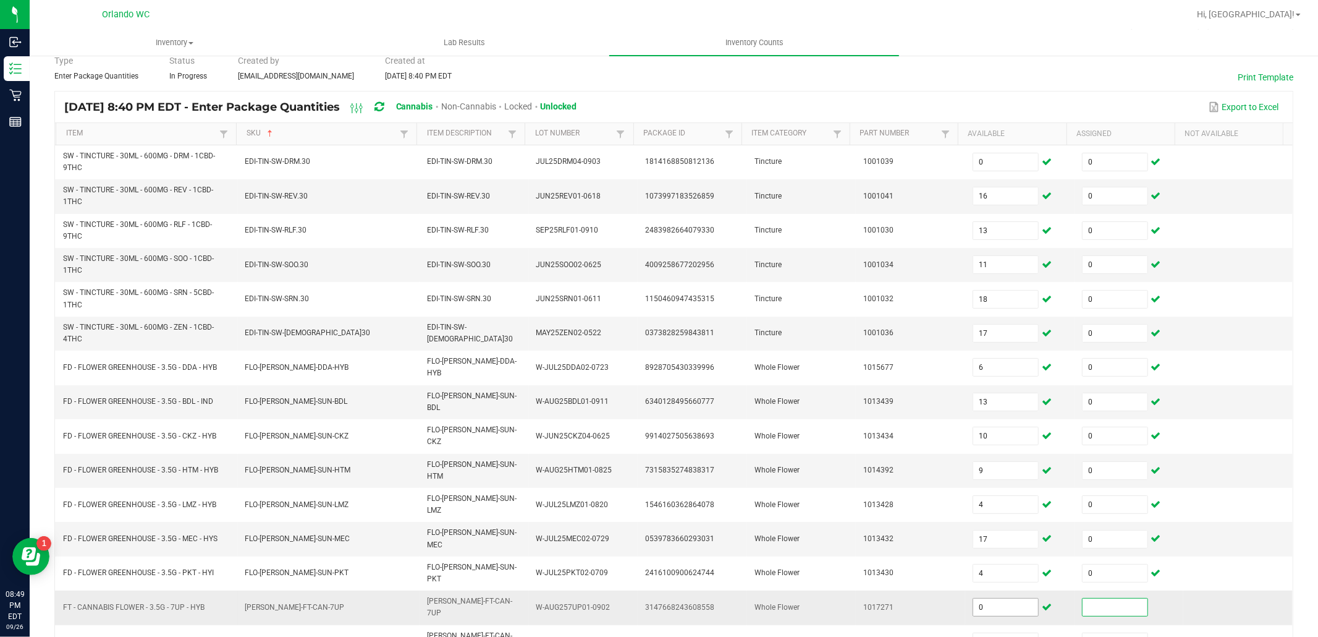
click at [998, 598] on input "0" at bounding box center [1005, 606] width 65 height 17
type input "1"
type input "0"
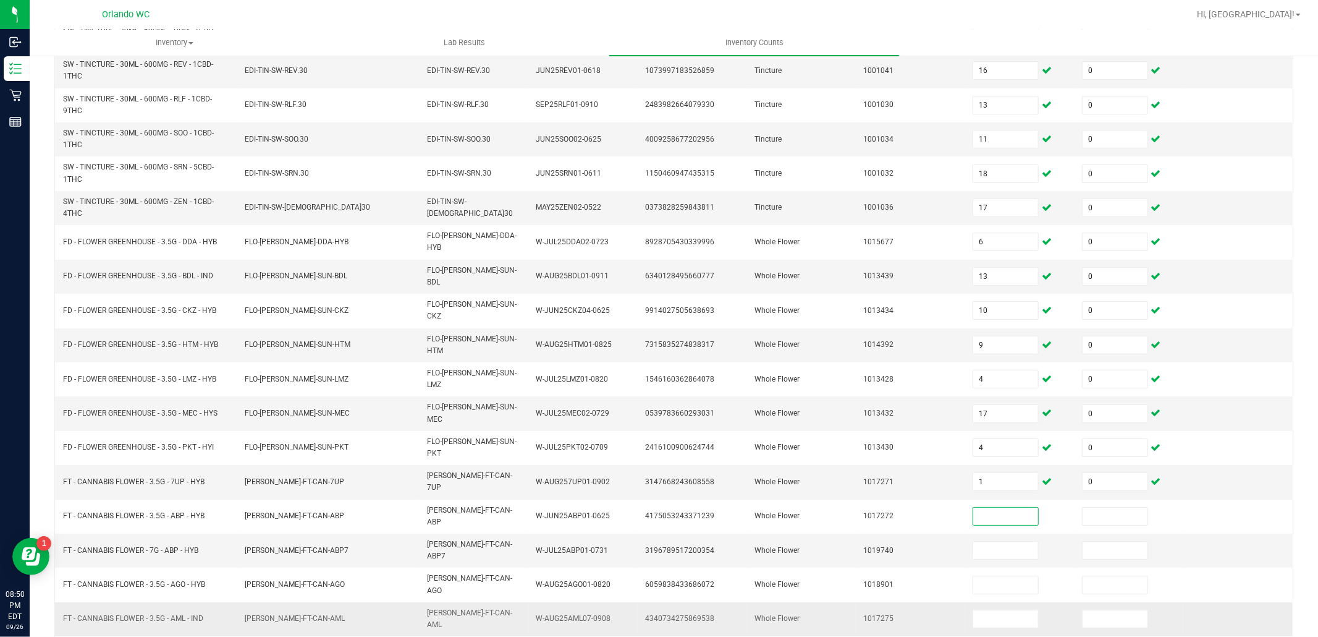
scroll to position [192, 0]
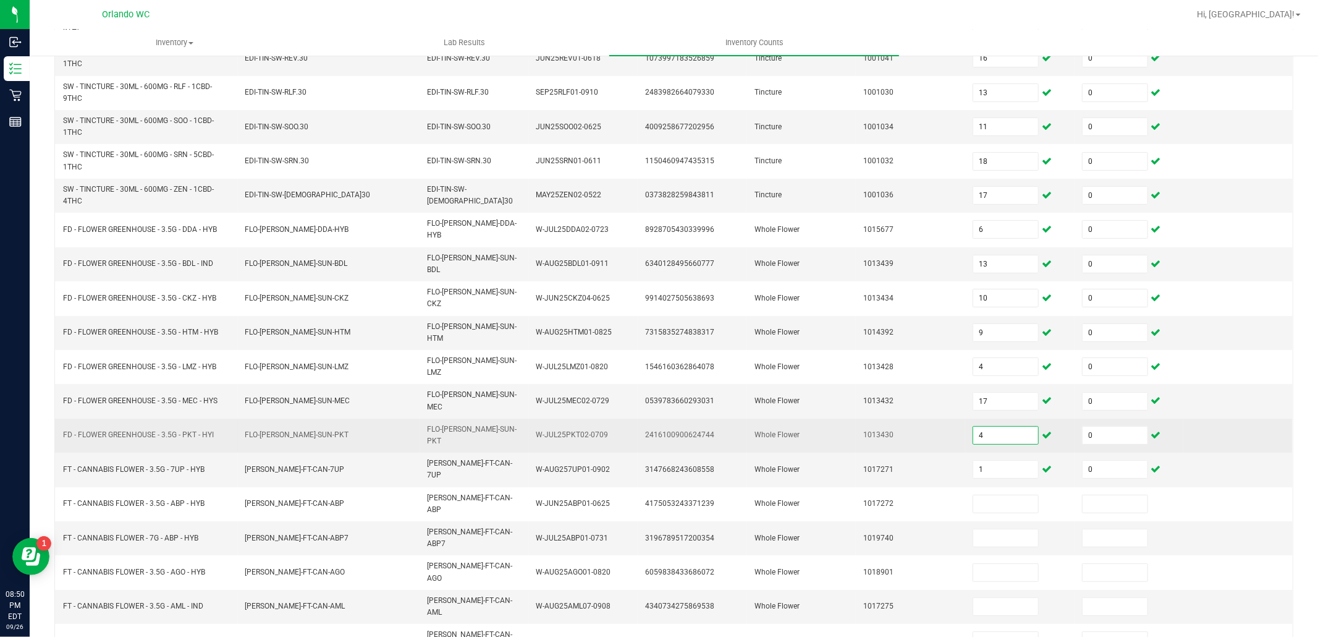
click at [974, 426] on input "4" at bounding box center [1005, 434] width 65 height 17
type input "1"
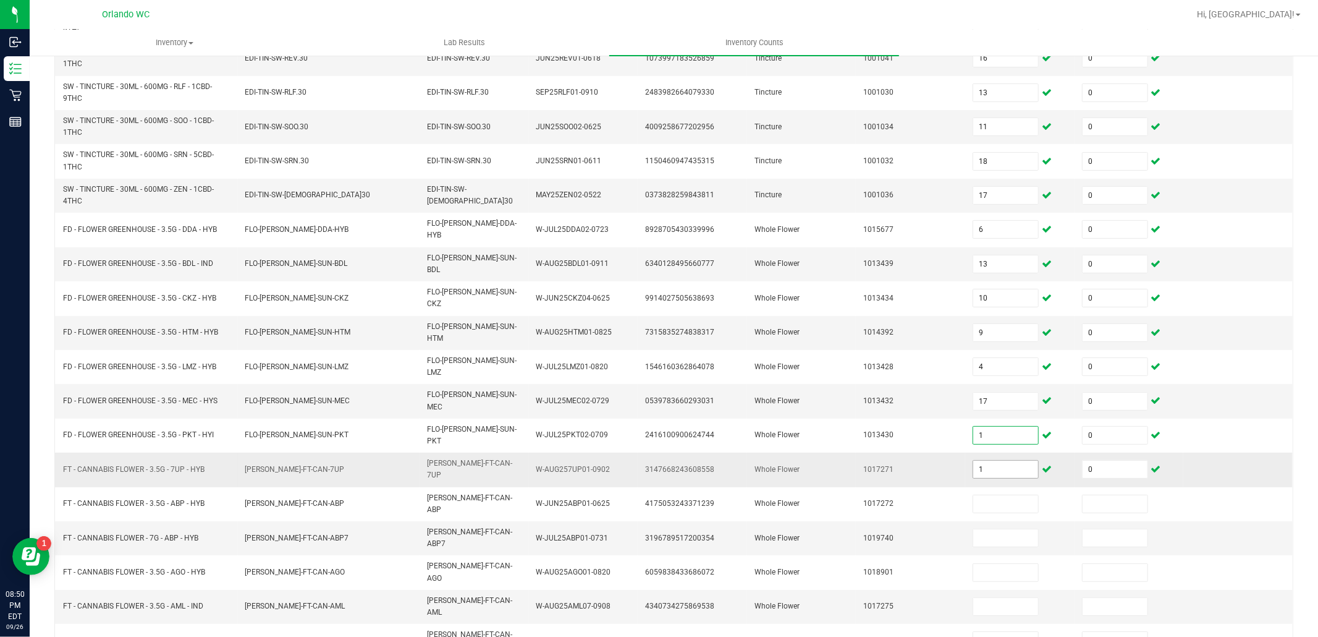
click at [978, 460] on input "1" at bounding box center [1005, 468] width 65 height 17
type input "6"
type input "4"
type input "0"
type input "1"
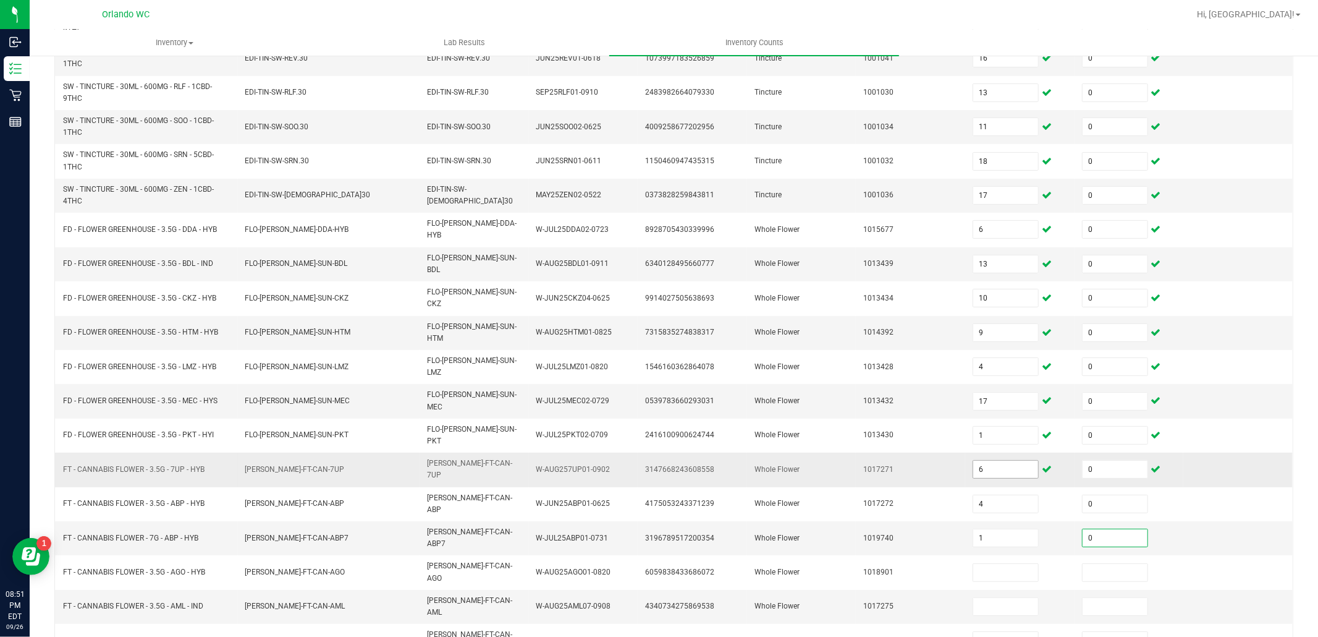
type input "0"
type input "6"
type input "0"
type input "19"
type input "0"
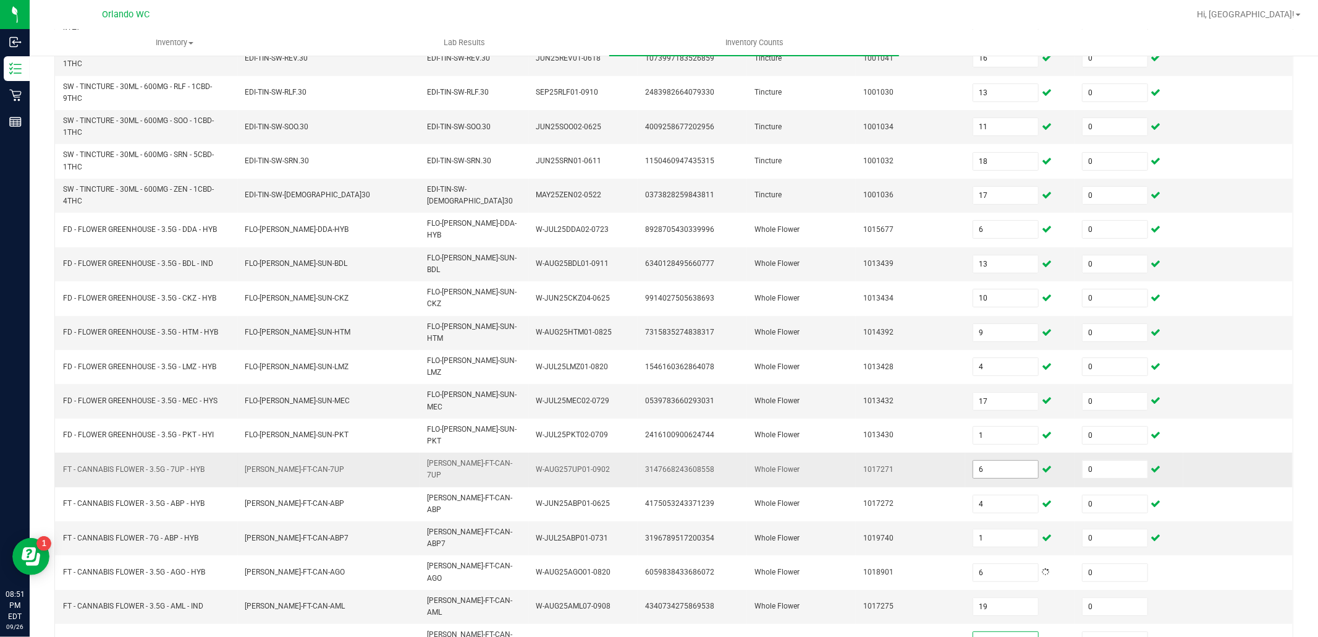
type input "7"
type input "0"
type input "16"
type input "0"
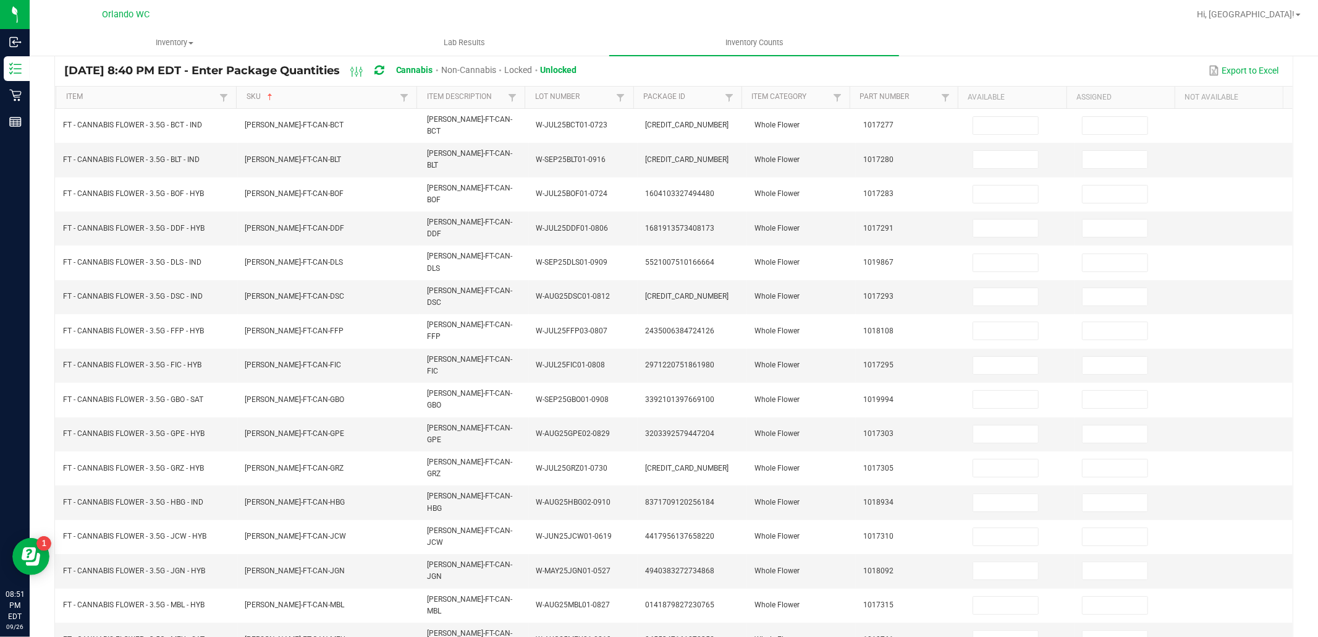
scroll to position [61, 0]
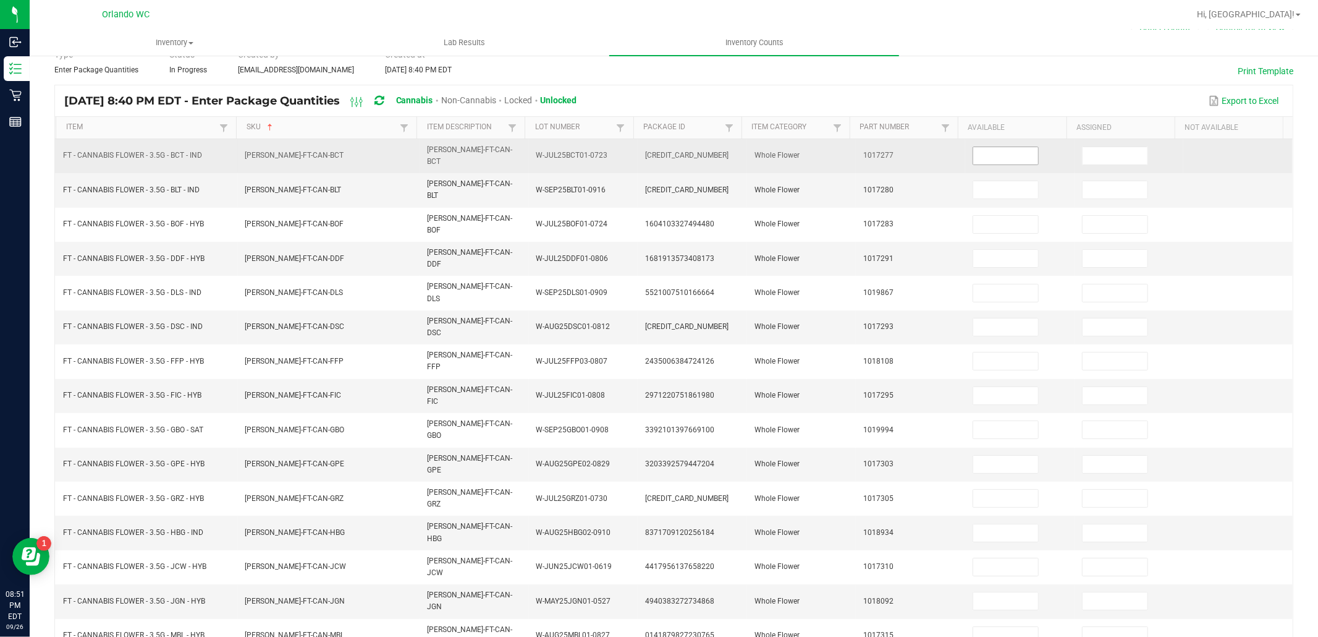
click at [984, 153] on input at bounding box center [1005, 155] width 65 height 17
type input "17"
type input "0"
type input "19"
type input "0"
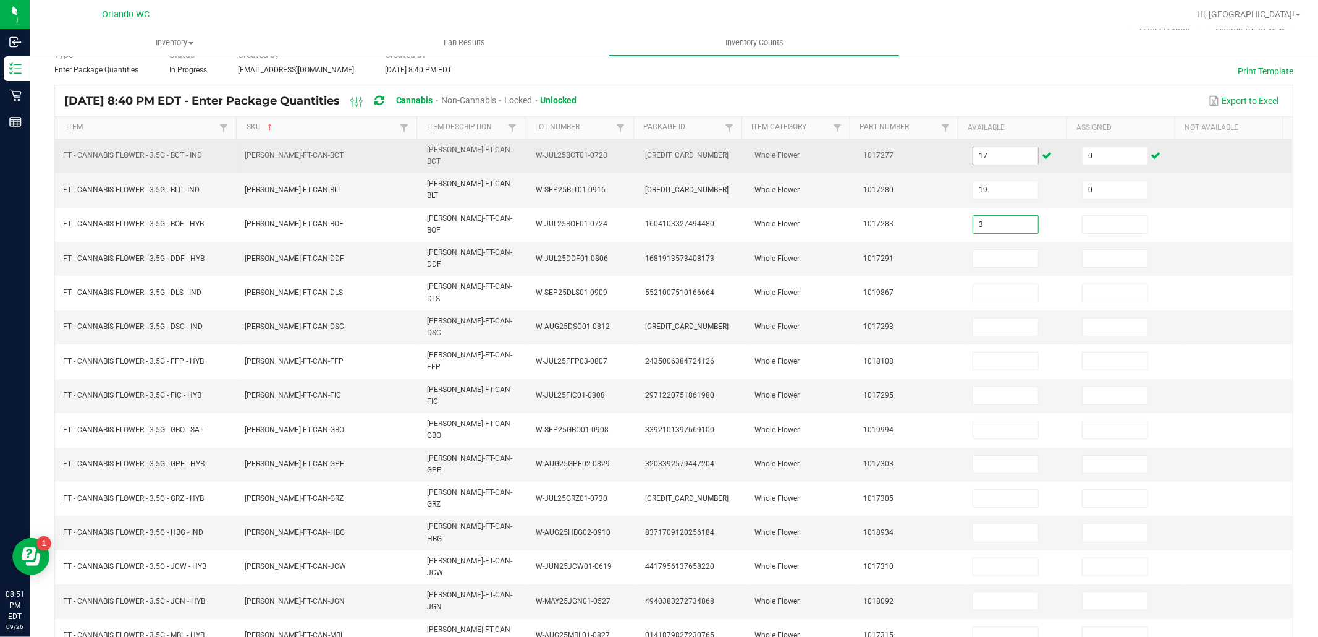
type input "3"
type input "0"
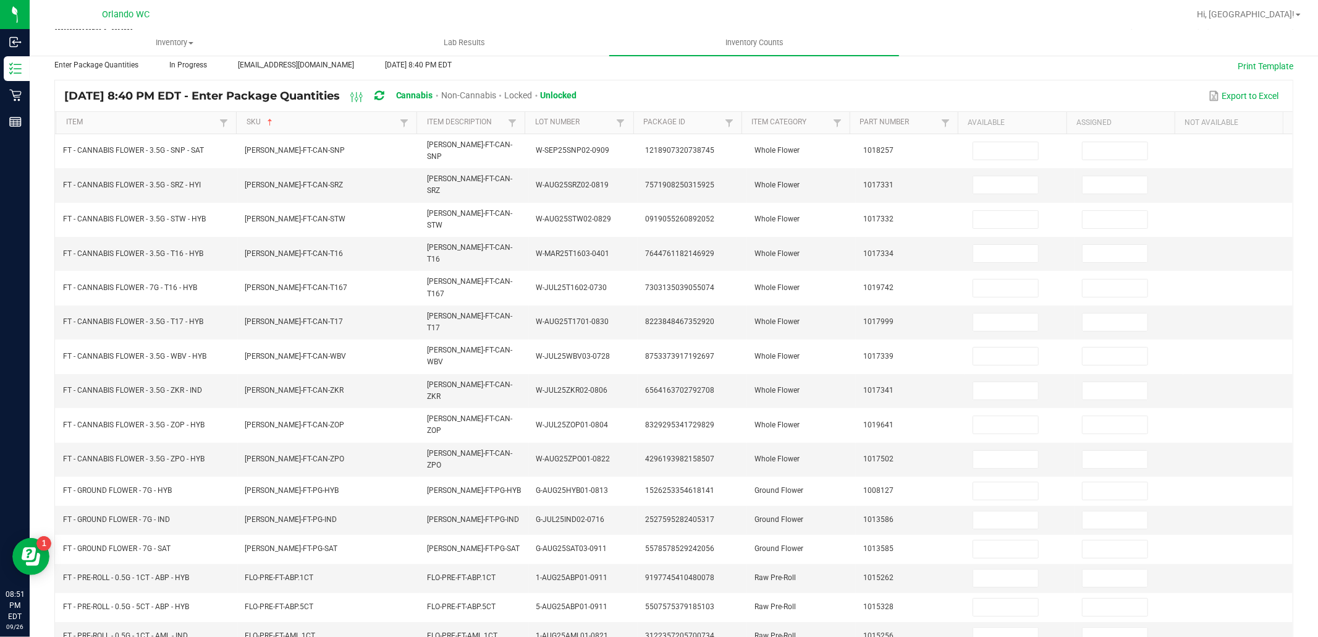
scroll to position [0, 0]
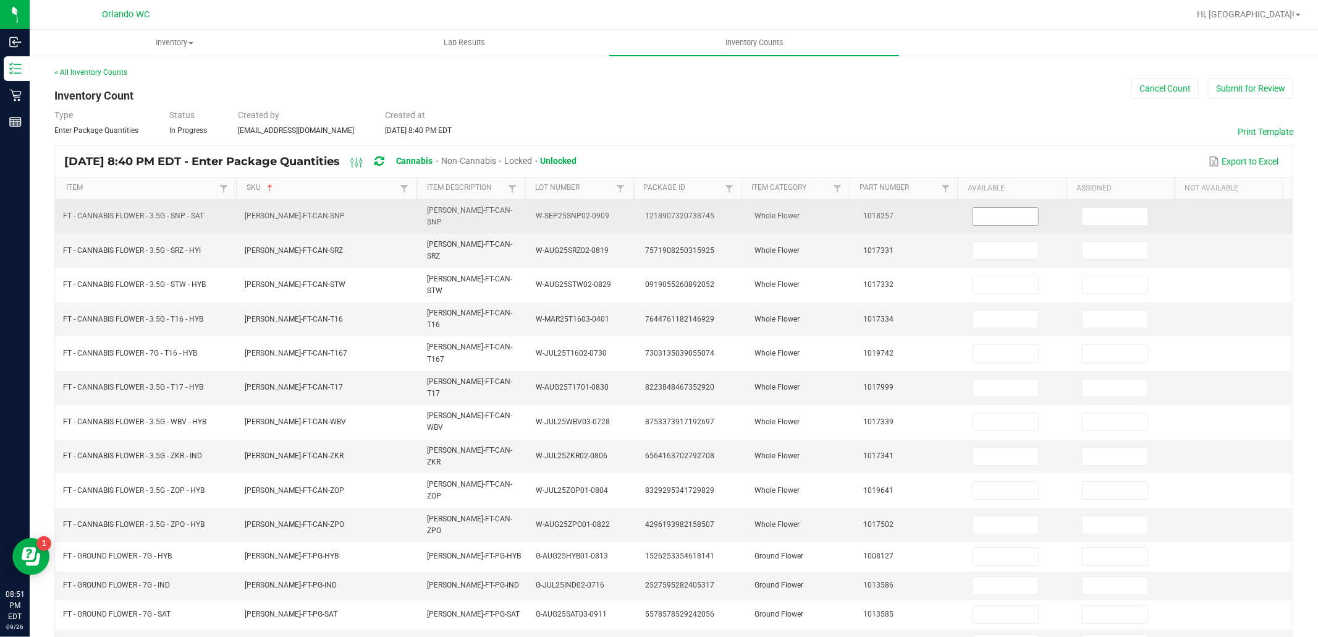
click at [986, 214] on input at bounding box center [1005, 216] width 65 height 17
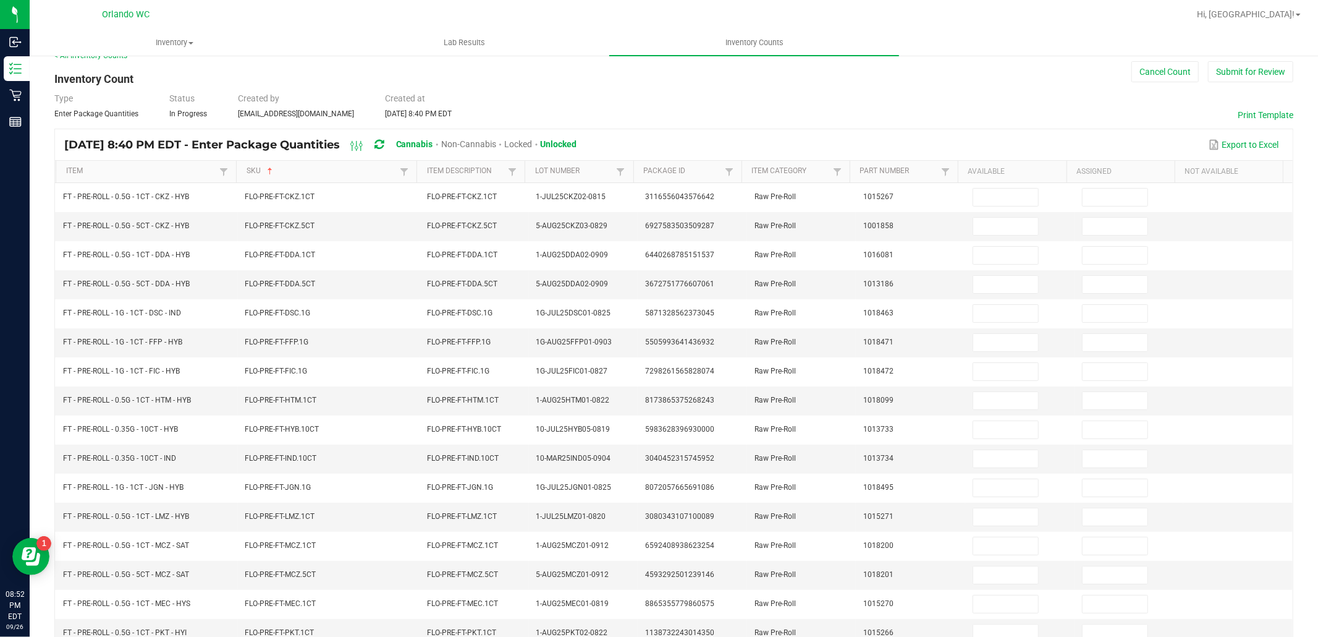
scroll to position [19, 0]
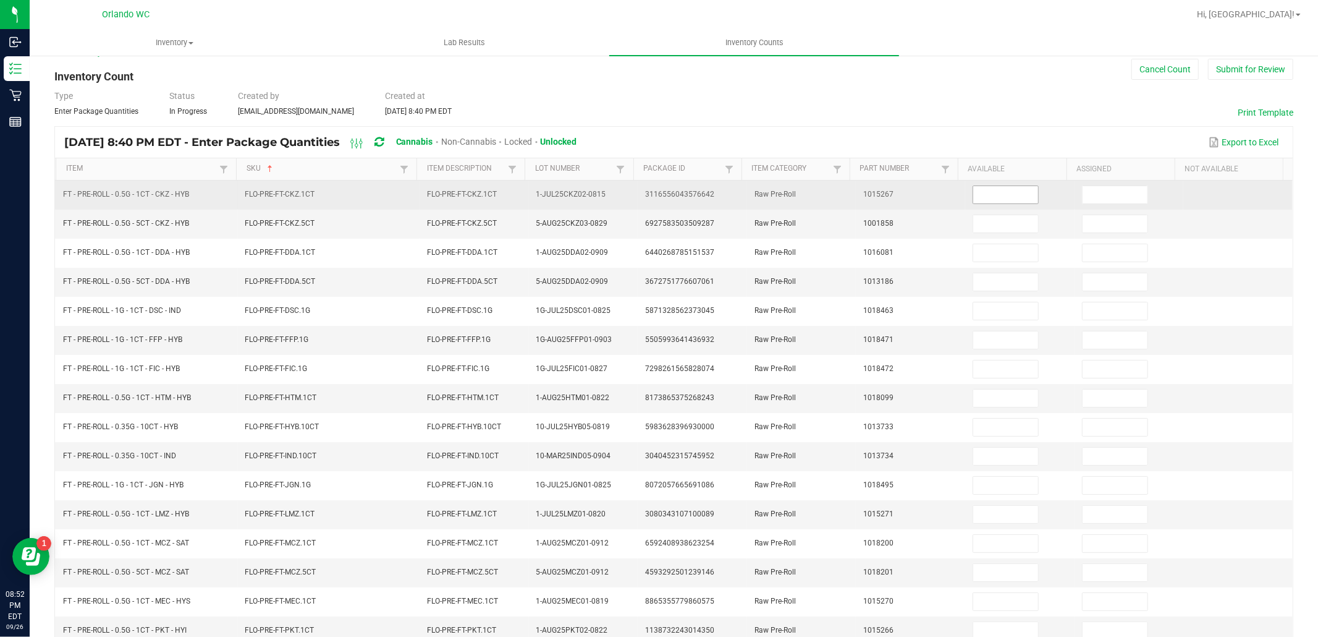
click at [979, 197] on input at bounding box center [1005, 194] width 65 height 17
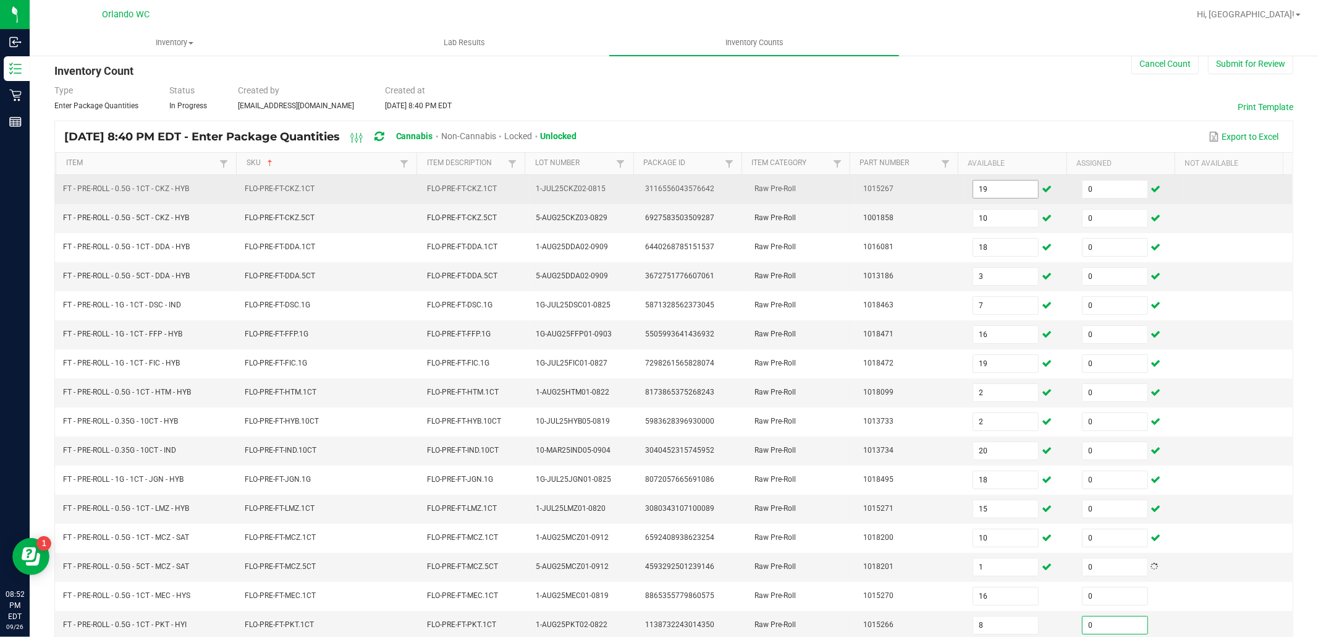
scroll to position [192, 0]
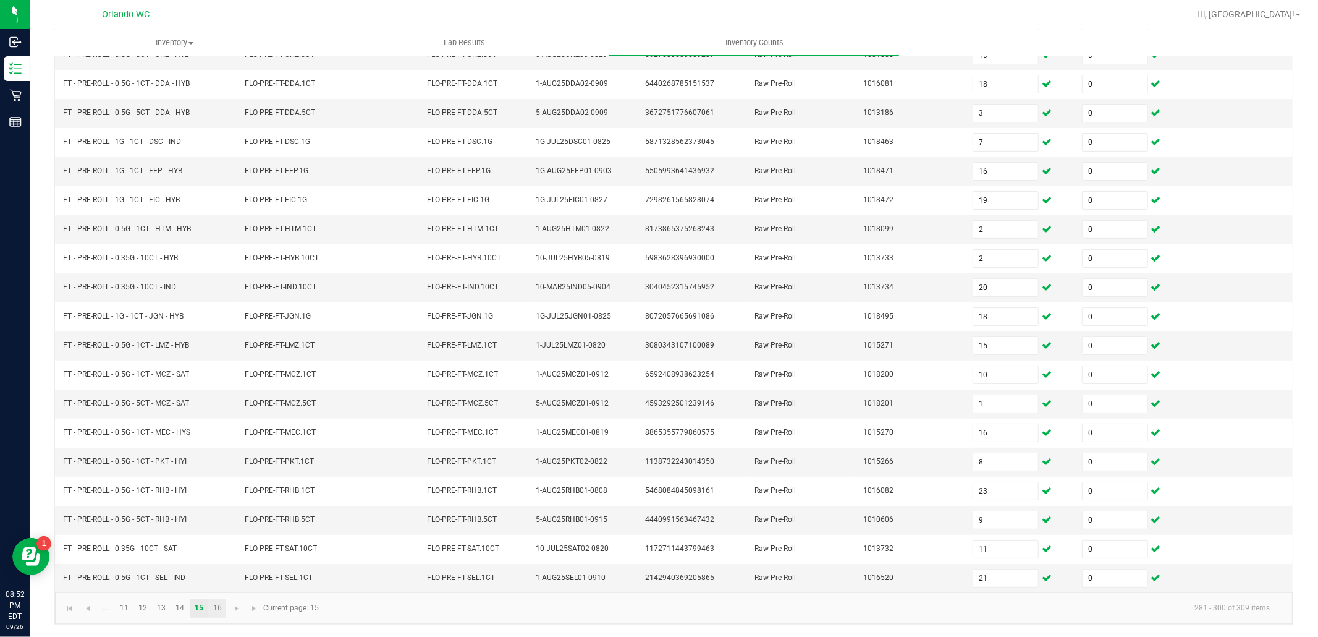
click at [217, 609] on link "16" at bounding box center [217, 608] width 18 height 19
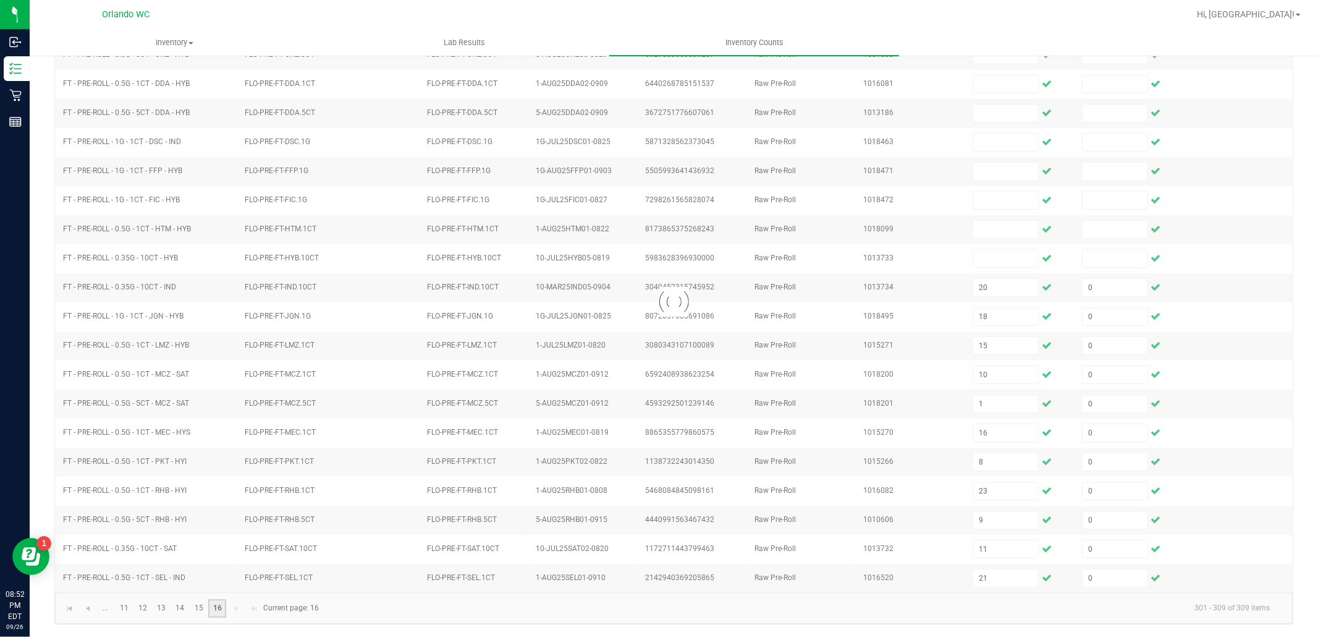
scroll to position [0, 0]
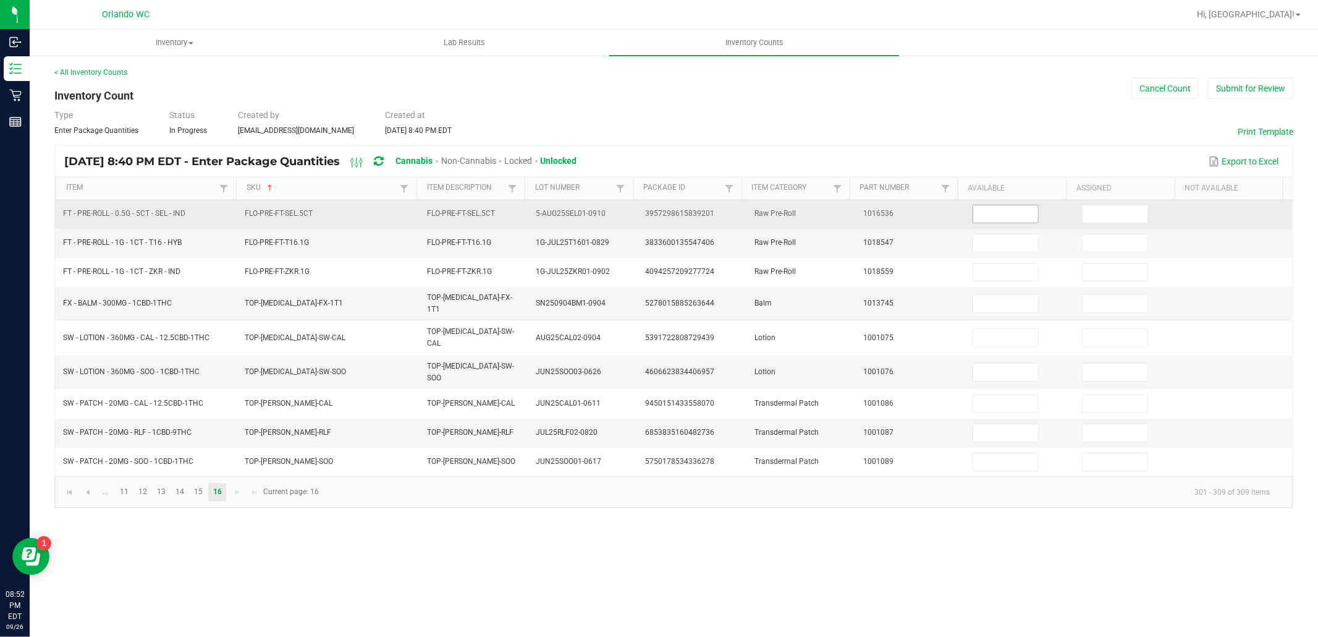
click at [998, 216] on input at bounding box center [1005, 213] width 65 height 17
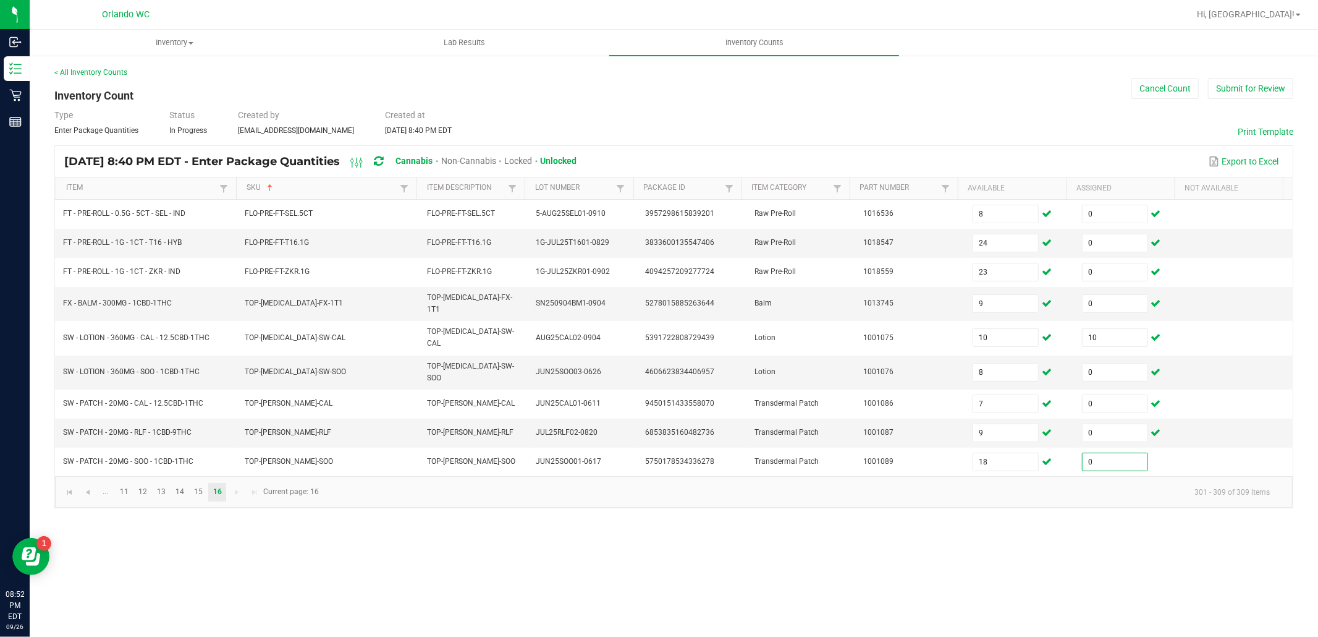
click at [844, 535] on div "Inventory All packages All inventory Waste log Create inventory Lab Results Inv…" at bounding box center [674, 333] width 1289 height 607
click at [141, 483] on link "12" at bounding box center [143, 492] width 18 height 19
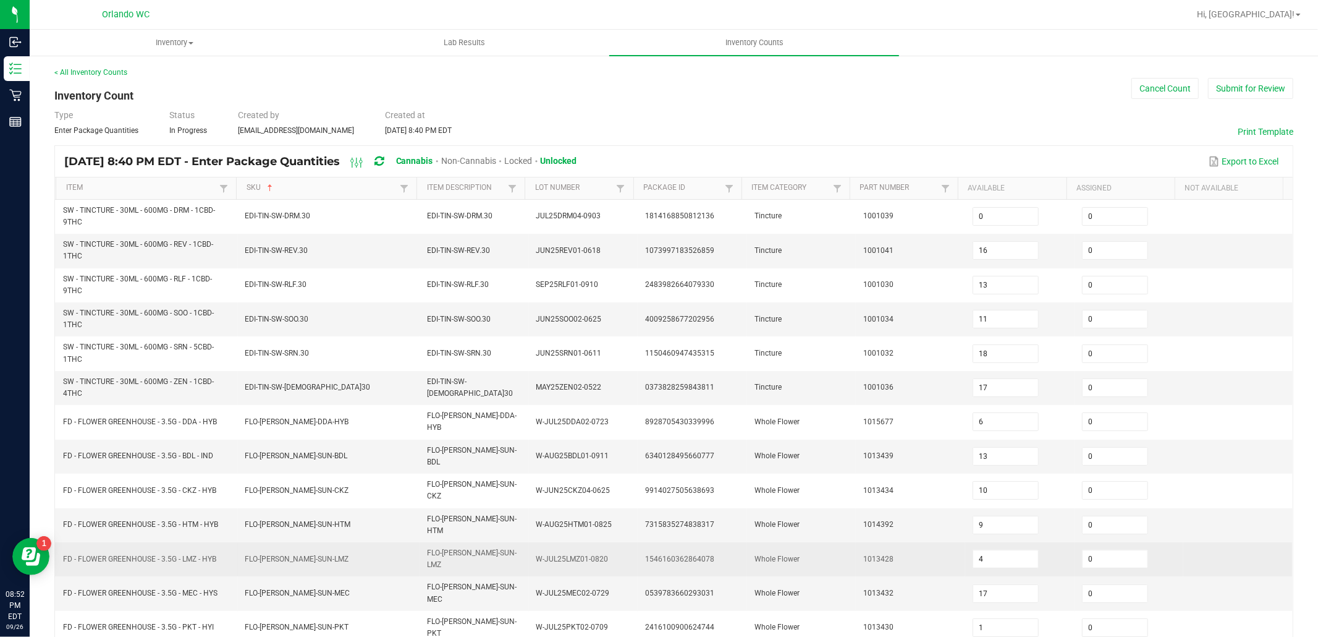
click at [797, 542] on td "Whole Flower" at bounding box center [801, 559] width 109 height 34
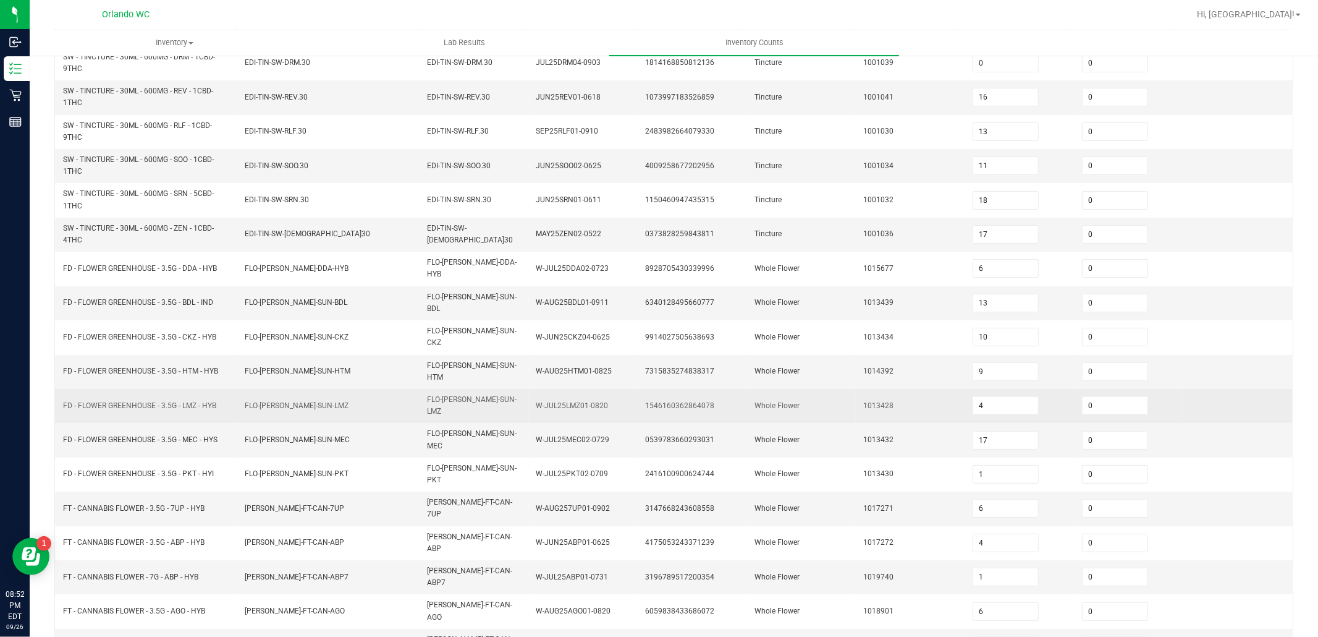
scroll to position [223, 0]
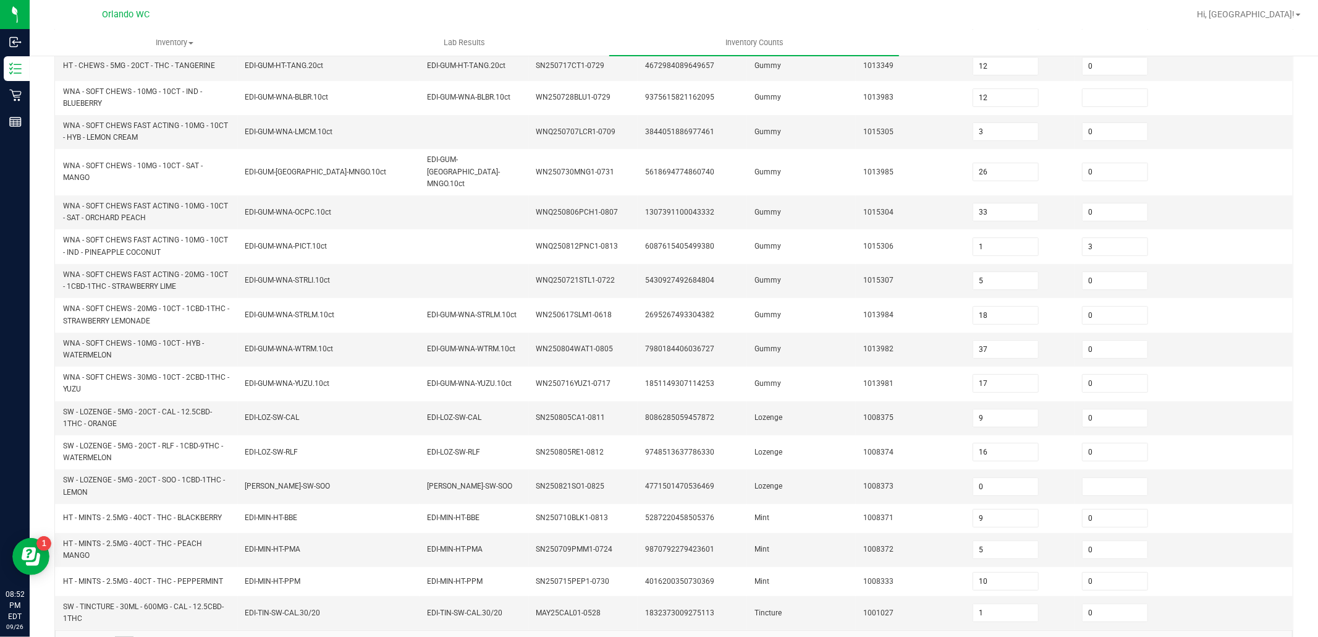
scroll to position [268, 0]
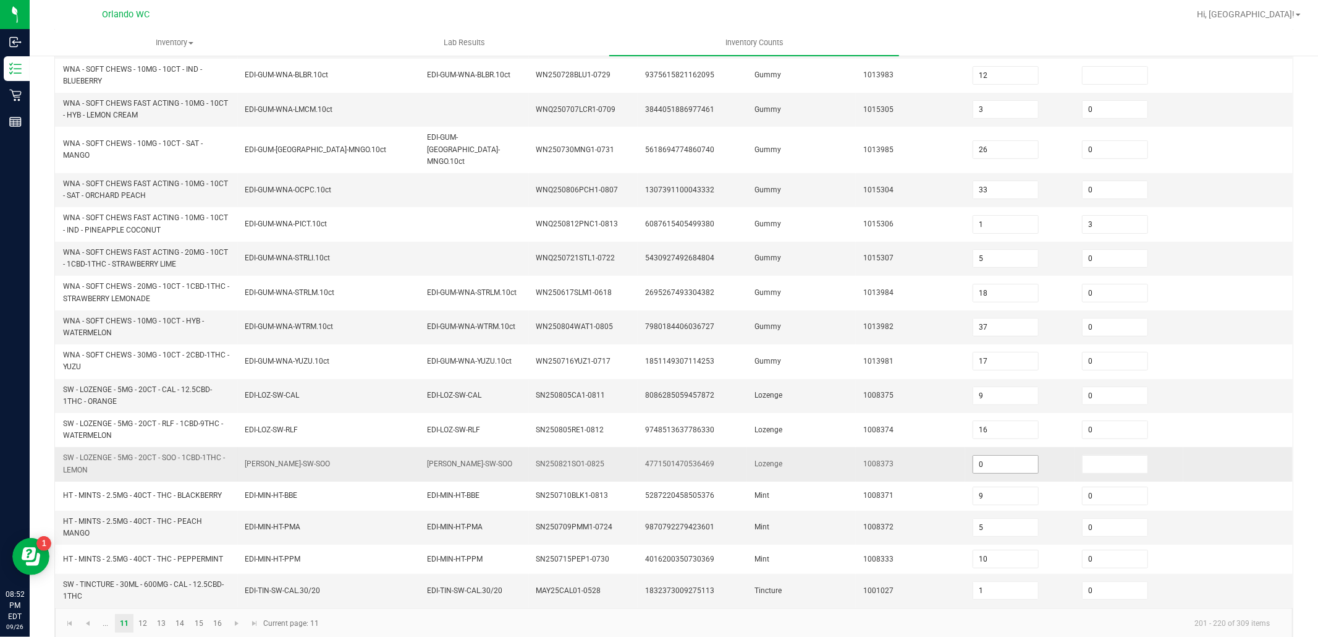
click at [981, 456] on input "0" at bounding box center [1005, 464] width 65 height 17
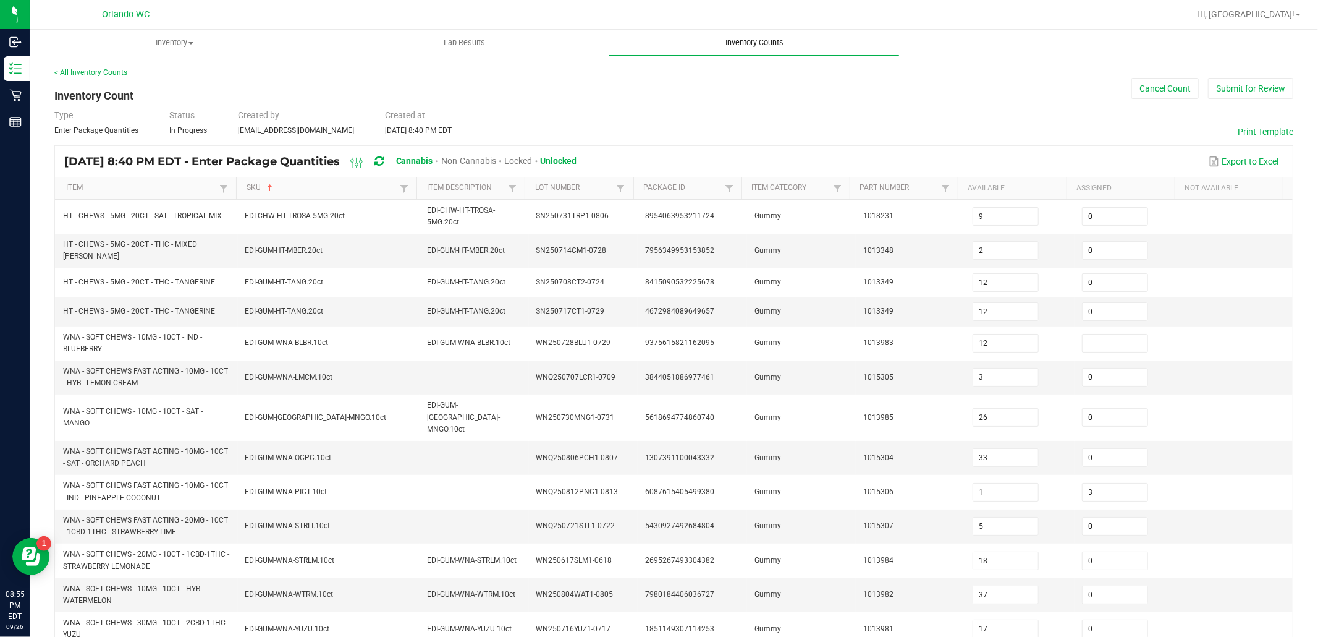
click at [775, 45] on span "Inventory Counts" at bounding box center [754, 42] width 91 height 11
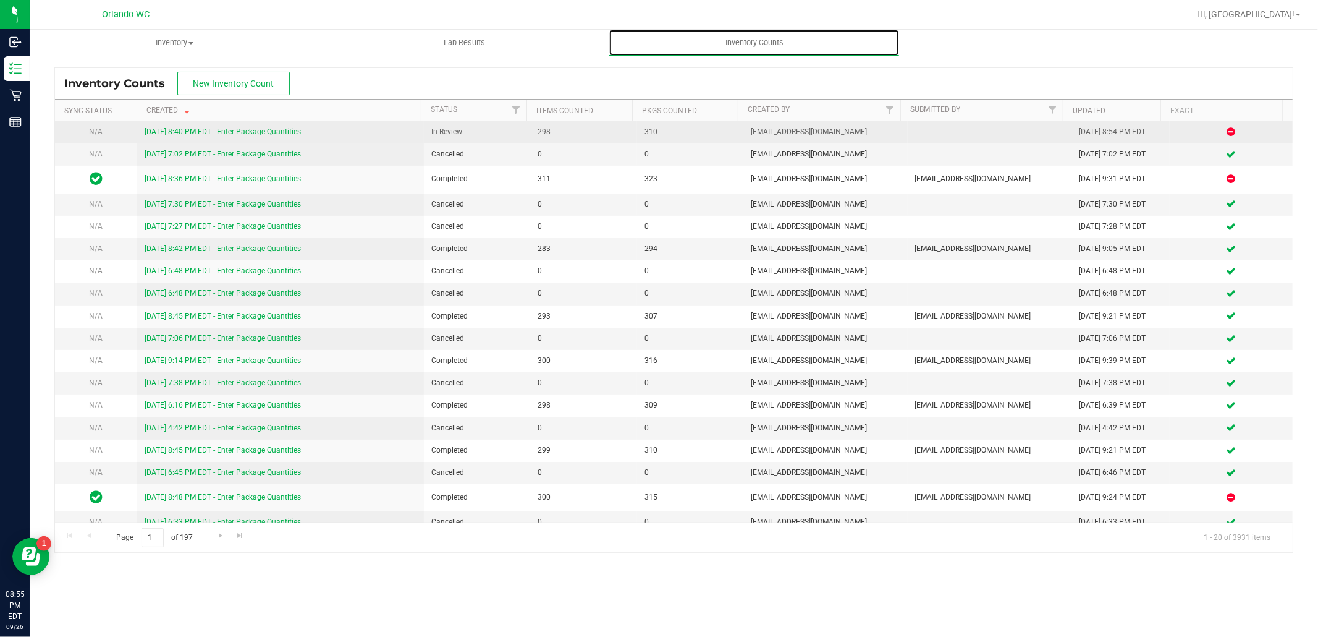
click at [281, 131] on link "[DATE] 8:40 PM EDT - Enter Package Quantities" at bounding box center [223, 131] width 156 height 9
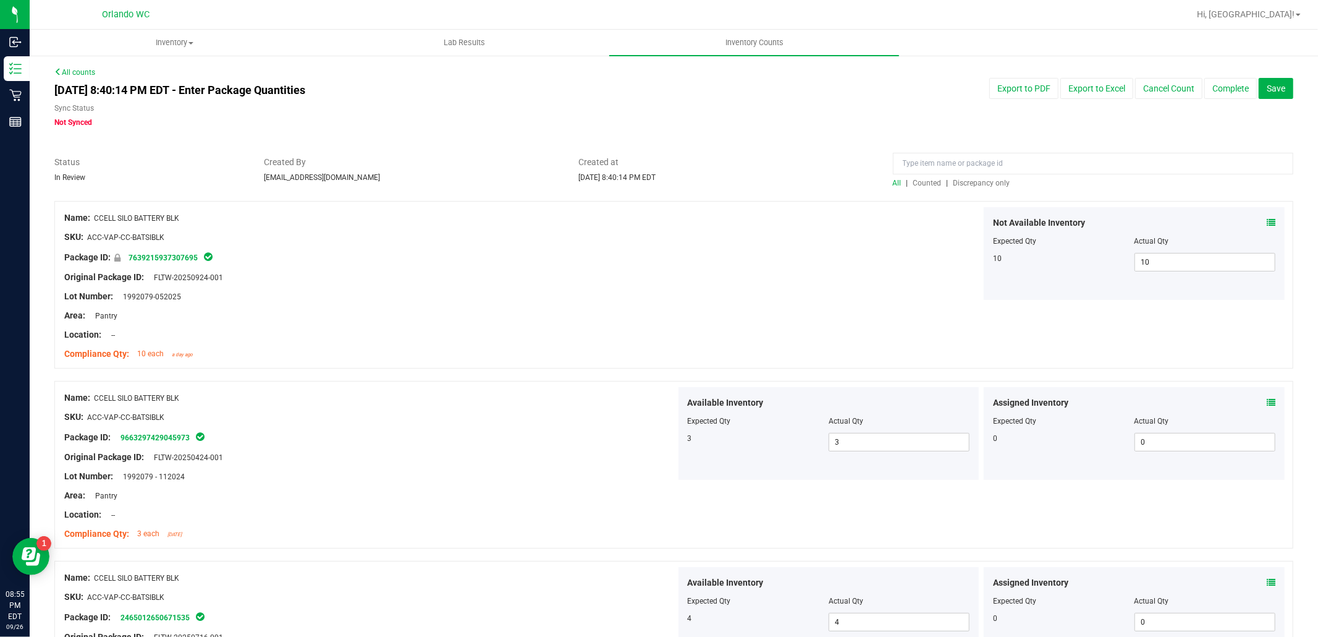
click at [983, 182] on span "Discrepancy only" at bounding box center [982, 183] width 57 height 9
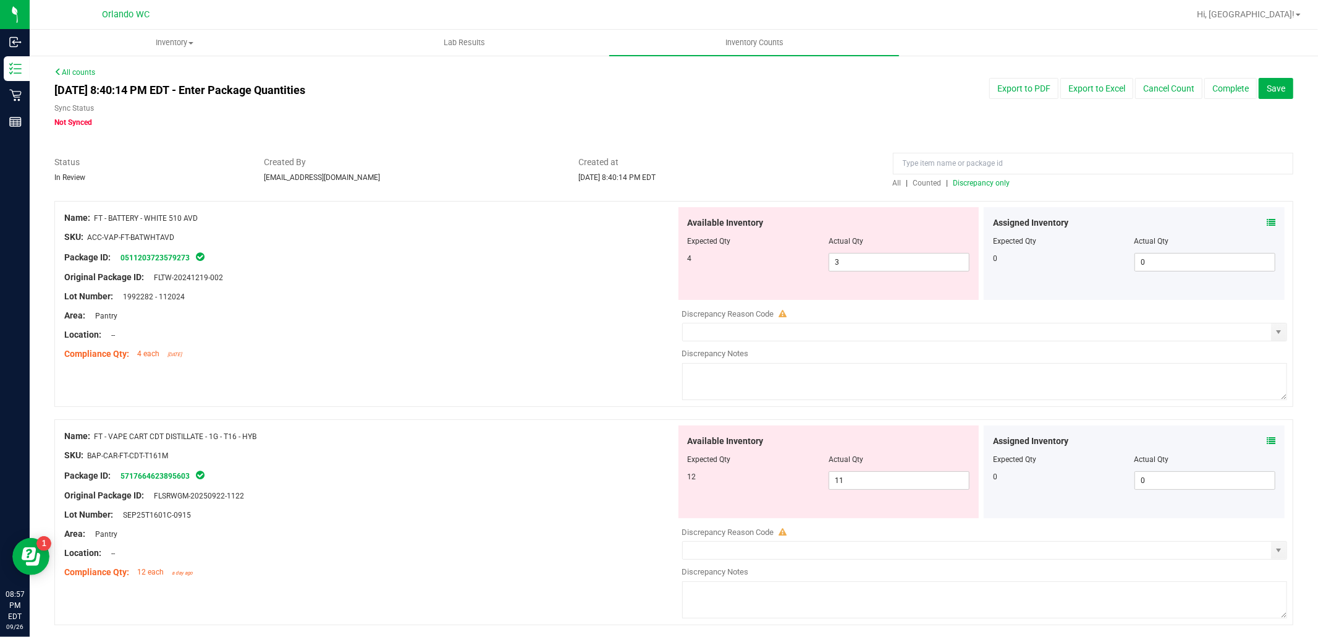
click at [984, 182] on span "Discrepancy only" at bounding box center [982, 183] width 57 height 9
click at [978, 182] on span "Discrepancy only" at bounding box center [982, 183] width 57 height 9
click at [963, 182] on span "Discrepancy only" at bounding box center [982, 183] width 57 height 9
click at [973, 184] on span "Discrepancy only" at bounding box center [982, 183] width 57 height 9
